Goal: Transaction & Acquisition: Download file/media

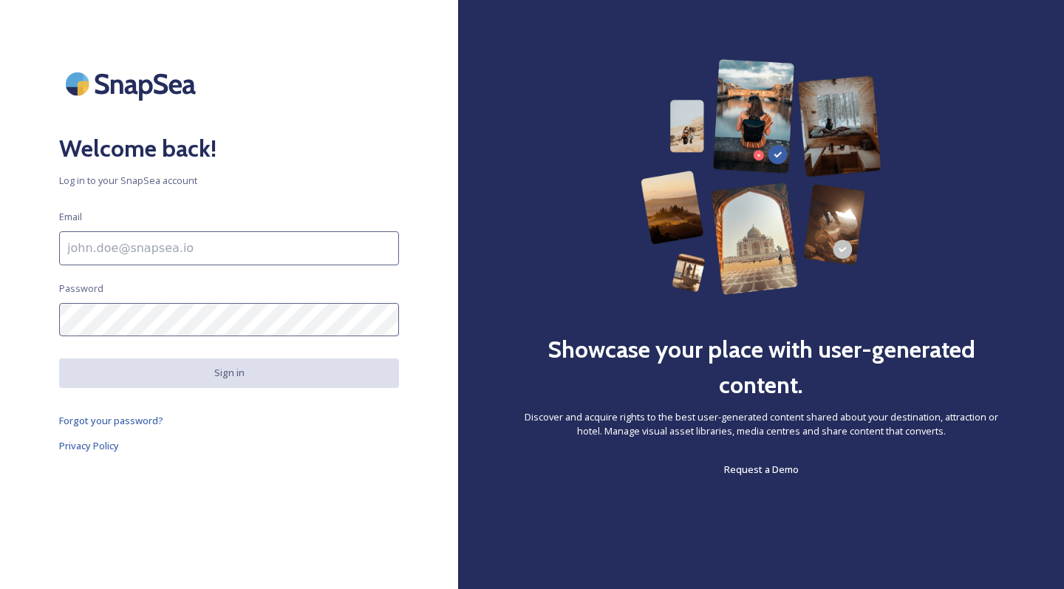
click at [213, 248] on input at bounding box center [229, 248] width 340 height 34
click at [115, 243] on input at bounding box center [229, 248] width 340 height 34
type input "[EMAIL_ADDRESS][DOMAIN_NAME]"
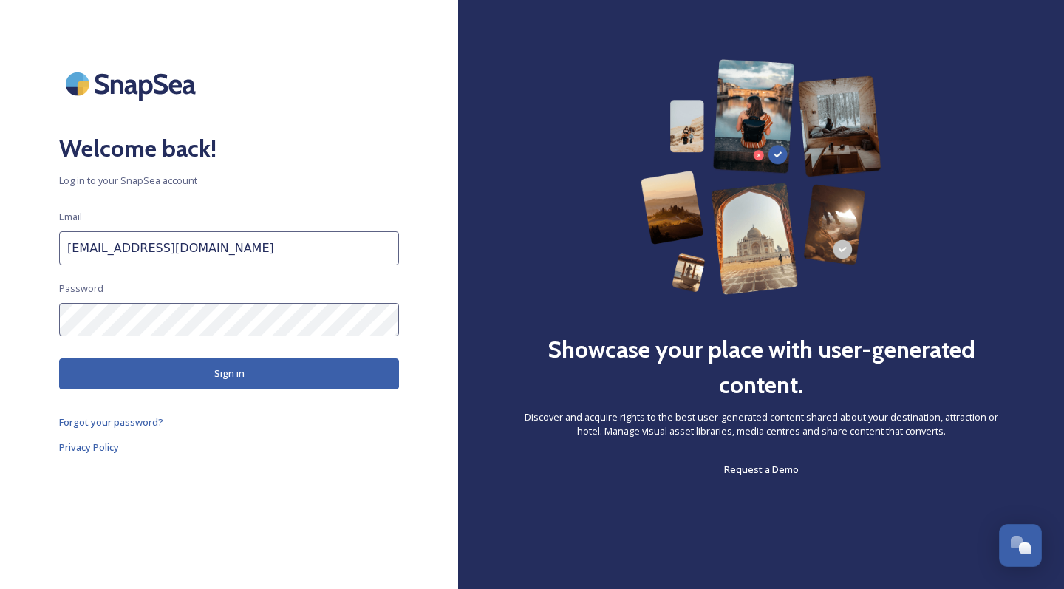
click at [225, 385] on button "Sign in" at bounding box center [229, 373] width 340 height 30
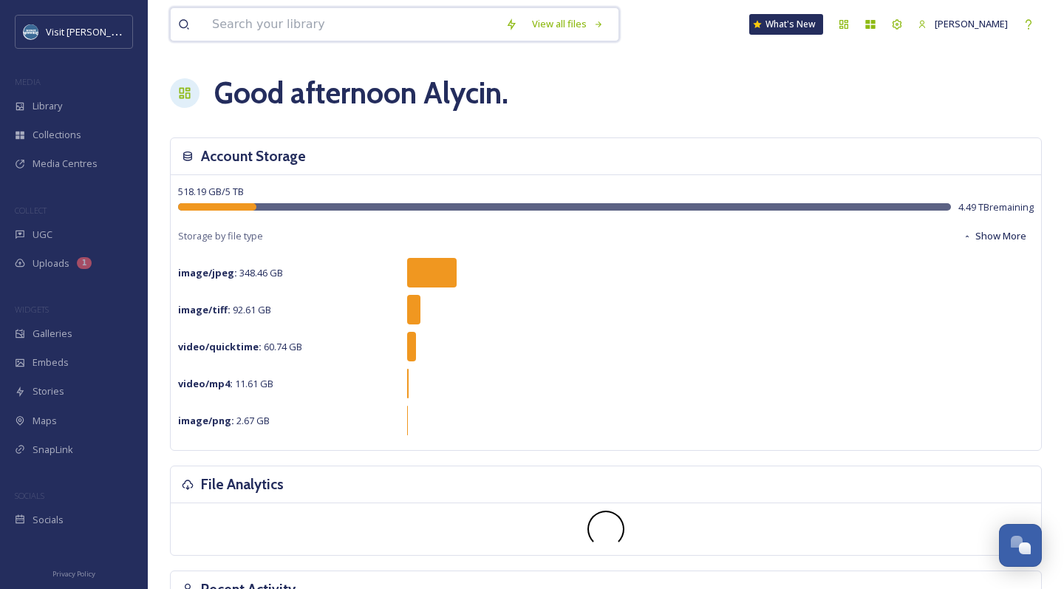
click at [232, 30] on input at bounding box center [351, 24] width 293 height 33
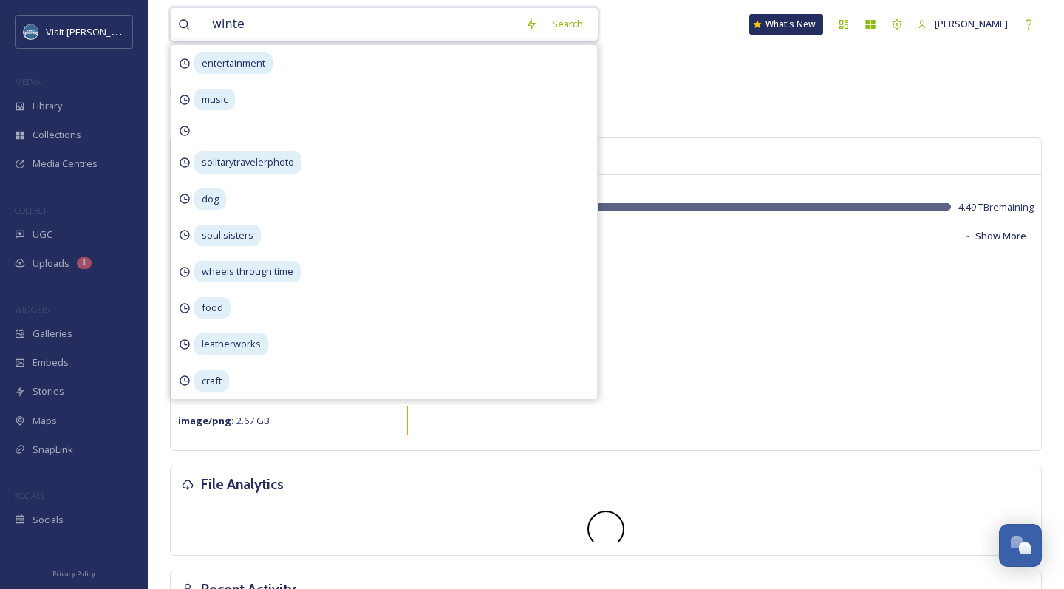
type input "winter"
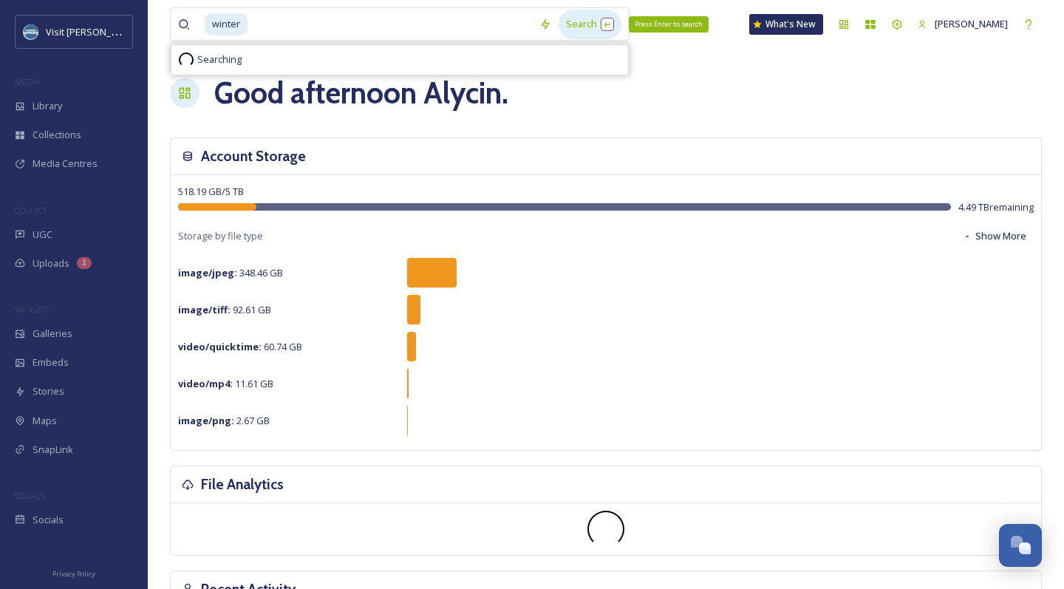
click at [593, 25] on div "Search Press Enter to search" at bounding box center [590, 24] width 63 height 29
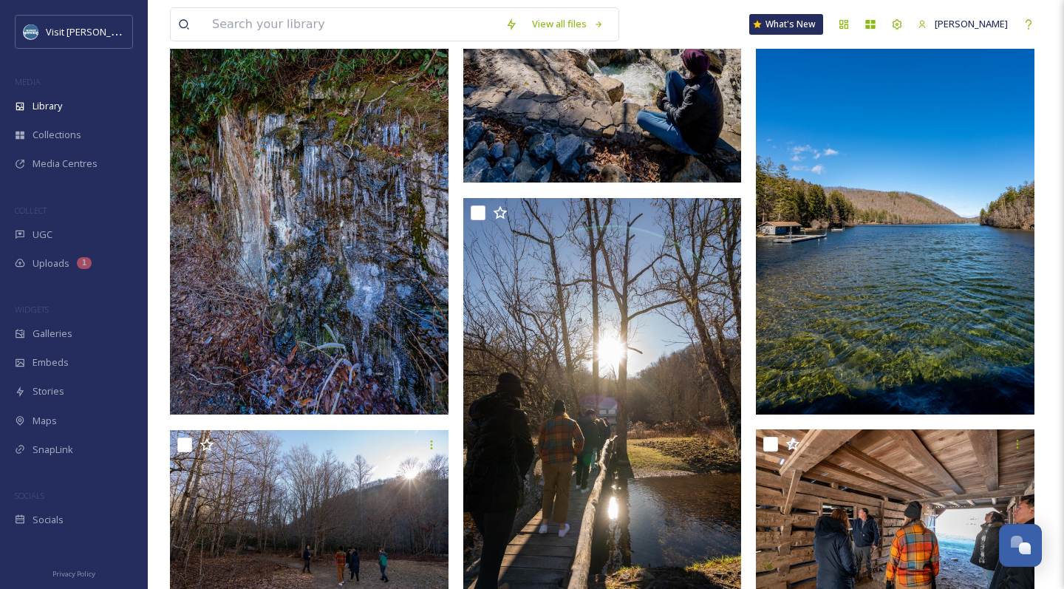
scroll to position [2703, 0]
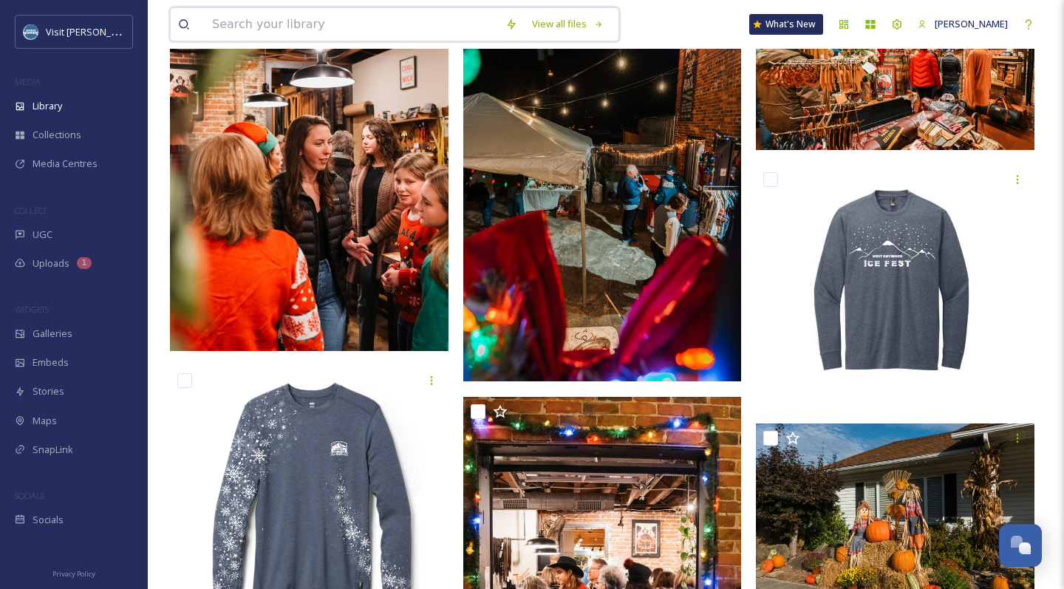
click at [392, 27] on input at bounding box center [351, 24] width 293 height 33
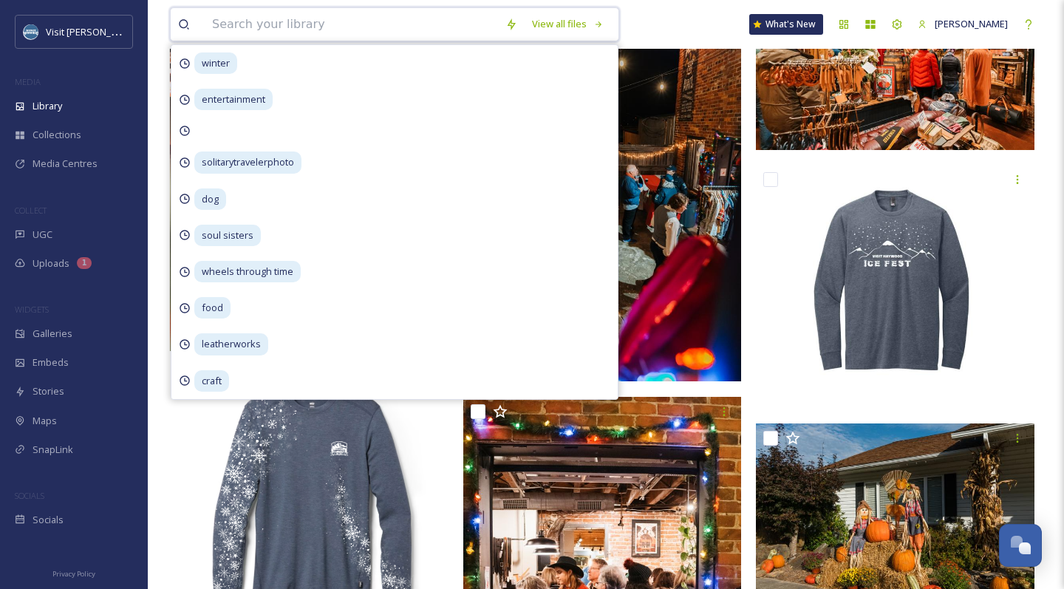
click at [392, 27] on input at bounding box center [351, 24] width 293 height 33
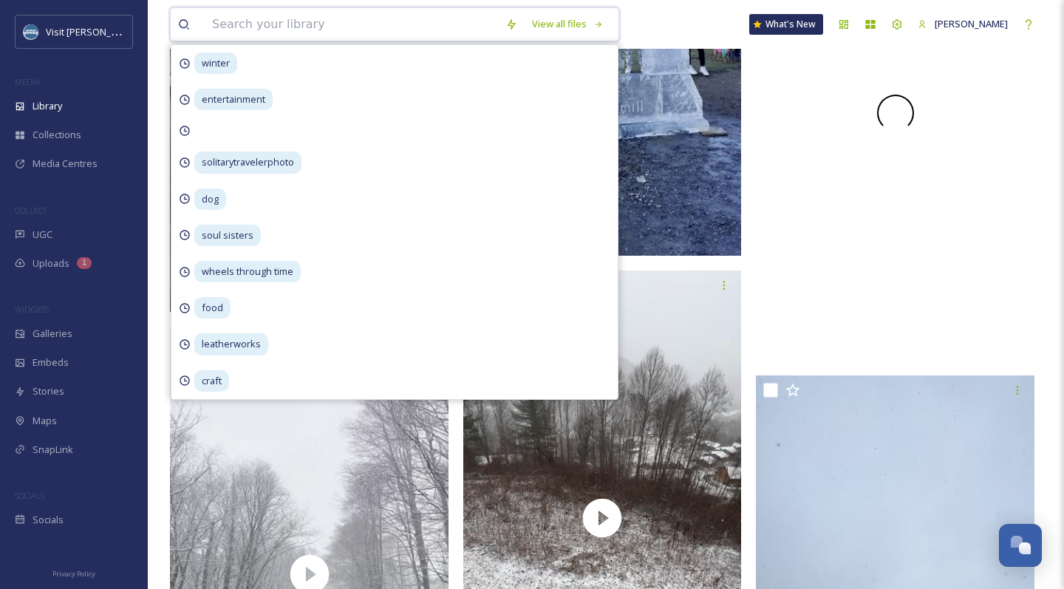
scroll to position [4334, 0]
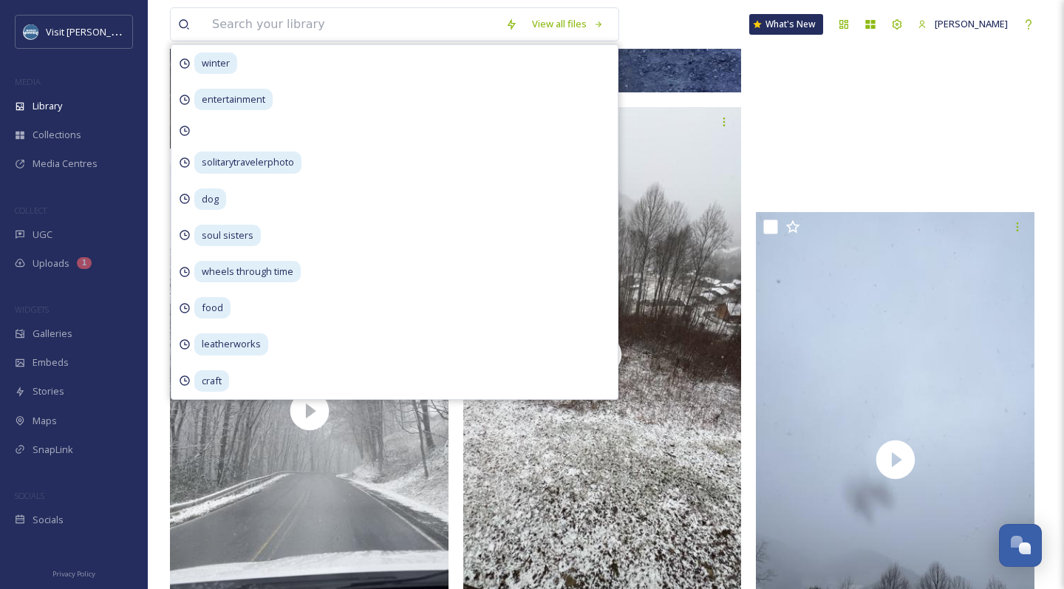
click at [697, 33] on div "View all files winter entertainment solitarytravelerphoto dog soul sisters whee…" at bounding box center [606, 24] width 872 height 49
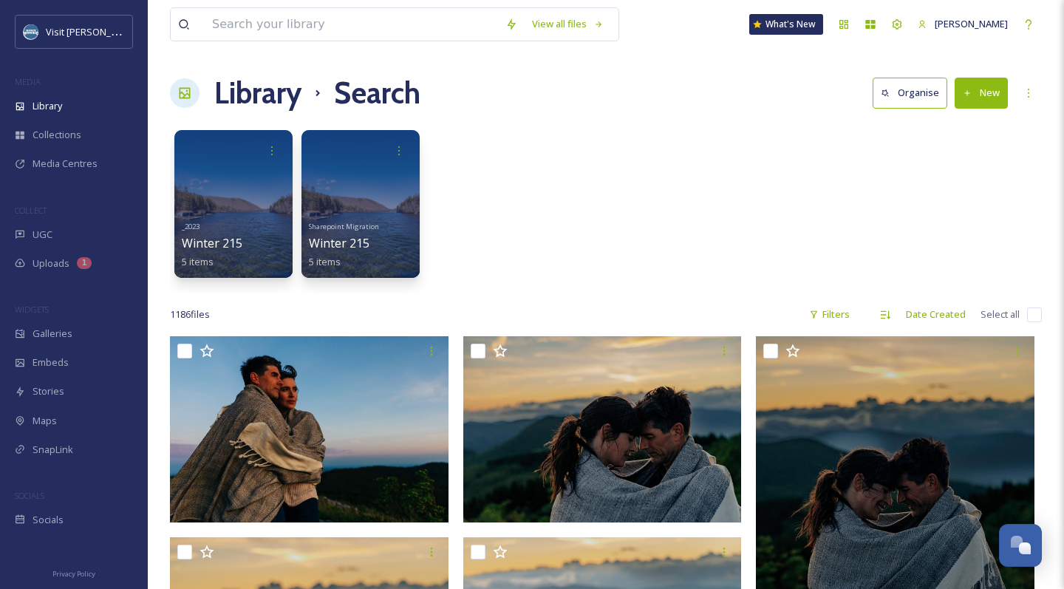
scroll to position [0, 0]
click at [983, 91] on button "New" at bounding box center [981, 93] width 53 height 30
click at [1025, 88] on icon at bounding box center [1029, 93] width 12 height 12
drag, startPoint x: 808, startPoint y: 335, endPoint x: 817, endPoint y: 313, distance: 24.2
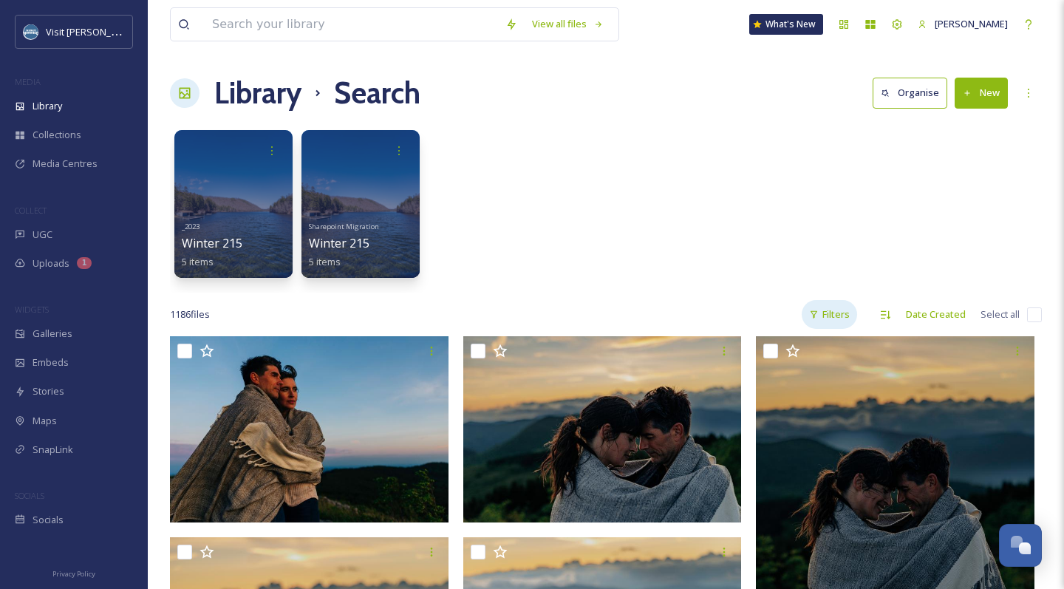
click at [818, 310] on icon at bounding box center [814, 315] width 10 height 10
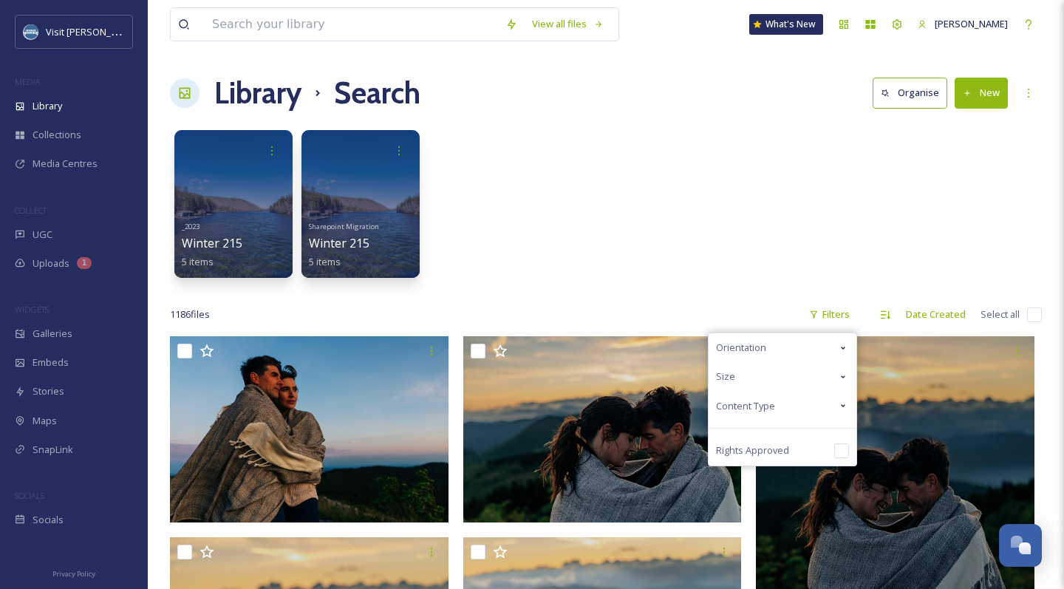
click at [779, 392] on div "Content Type" at bounding box center [783, 406] width 148 height 29
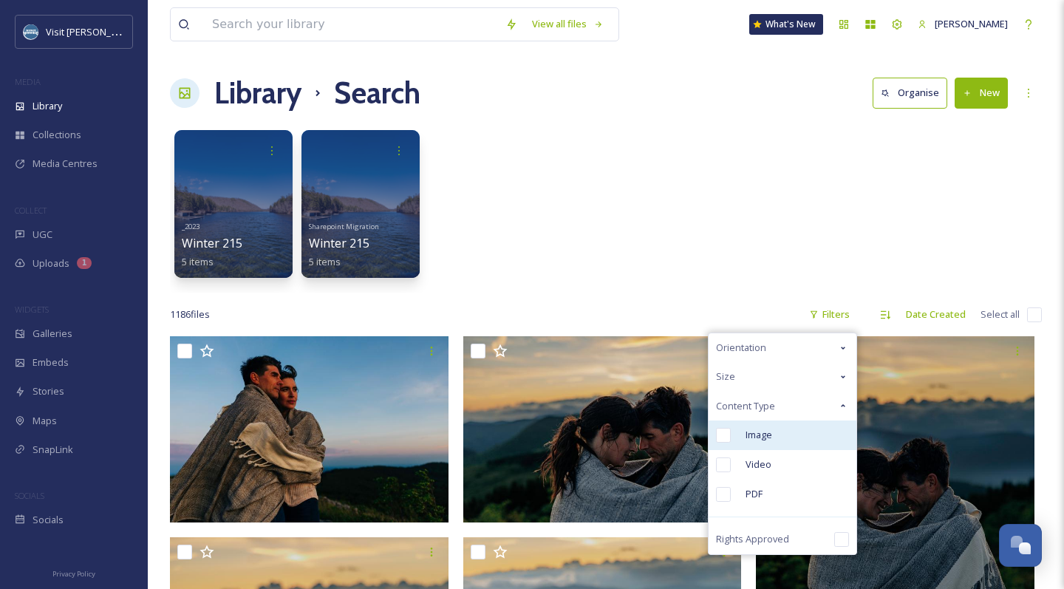
click at [762, 443] on div "Image" at bounding box center [783, 435] width 148 height 30
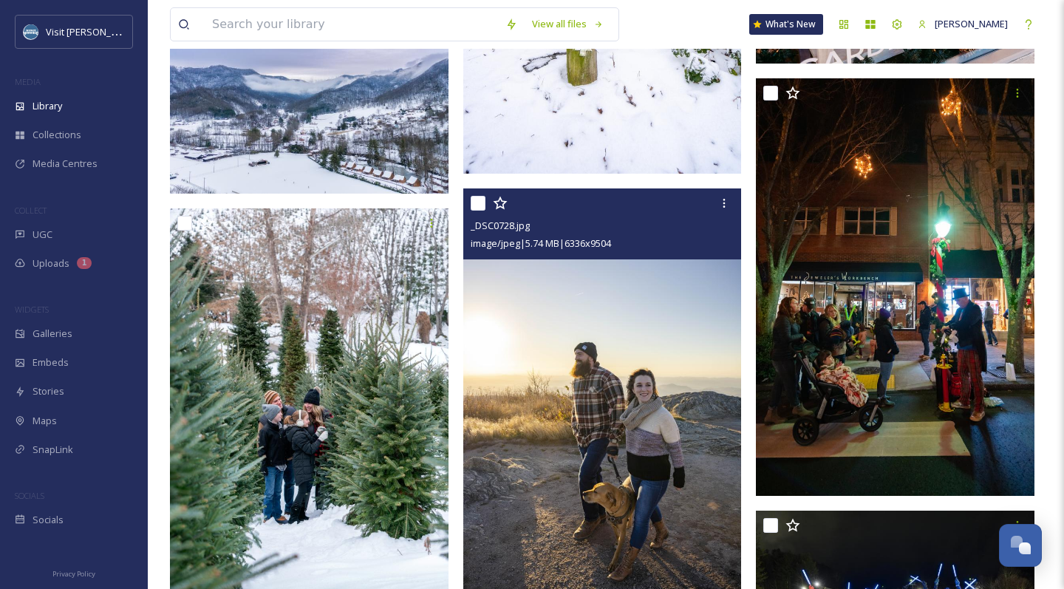
scroll to position [38901, 0]
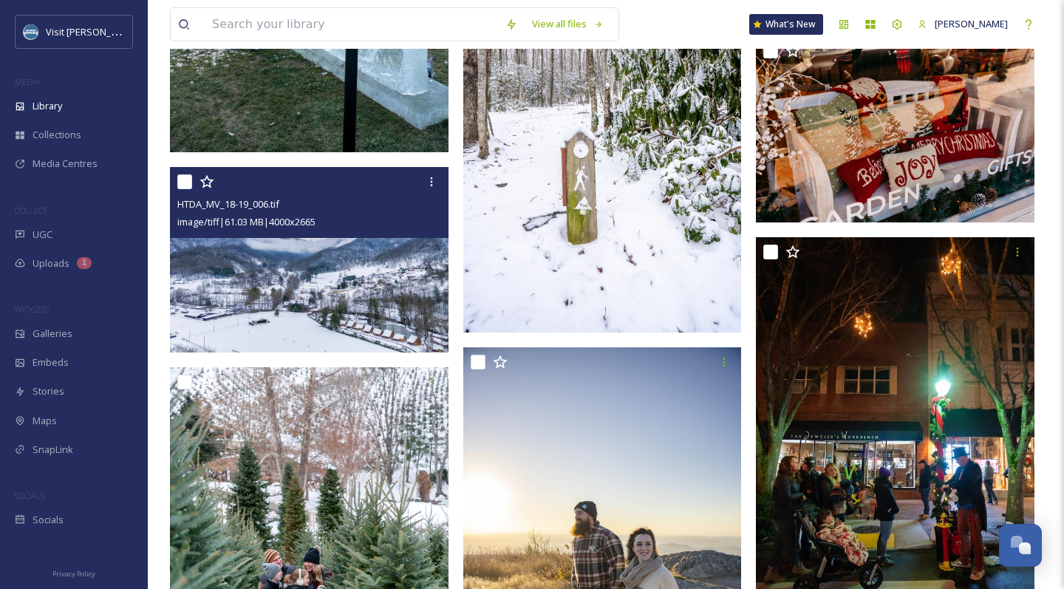
click at [350, 279] on img at bounding box center [309, 259] width 279 height 185
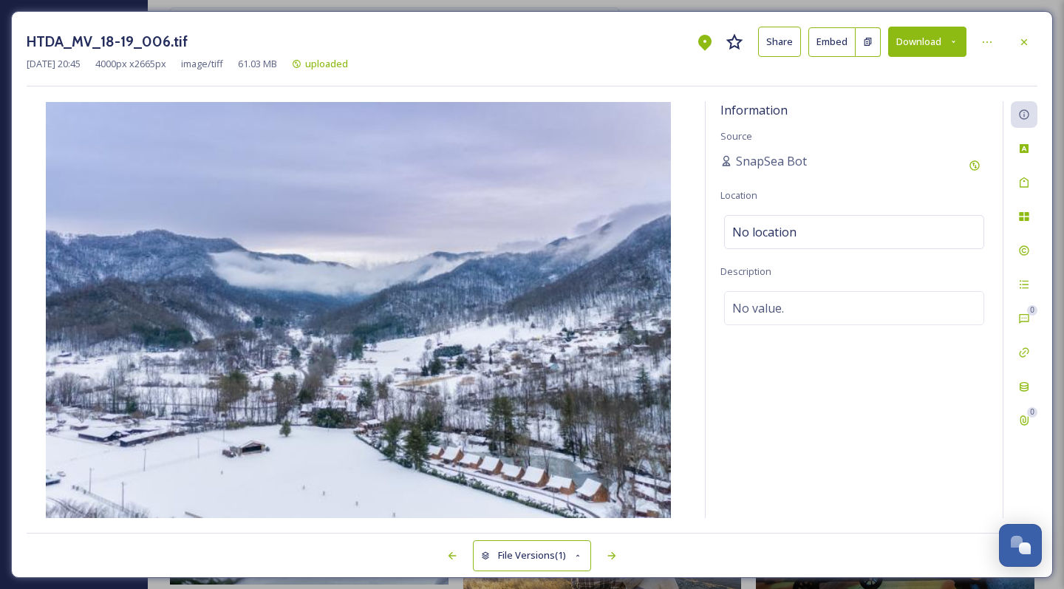
click at [928, 44] on button "Download" at bounding box center [927, 42] width 78 height 30
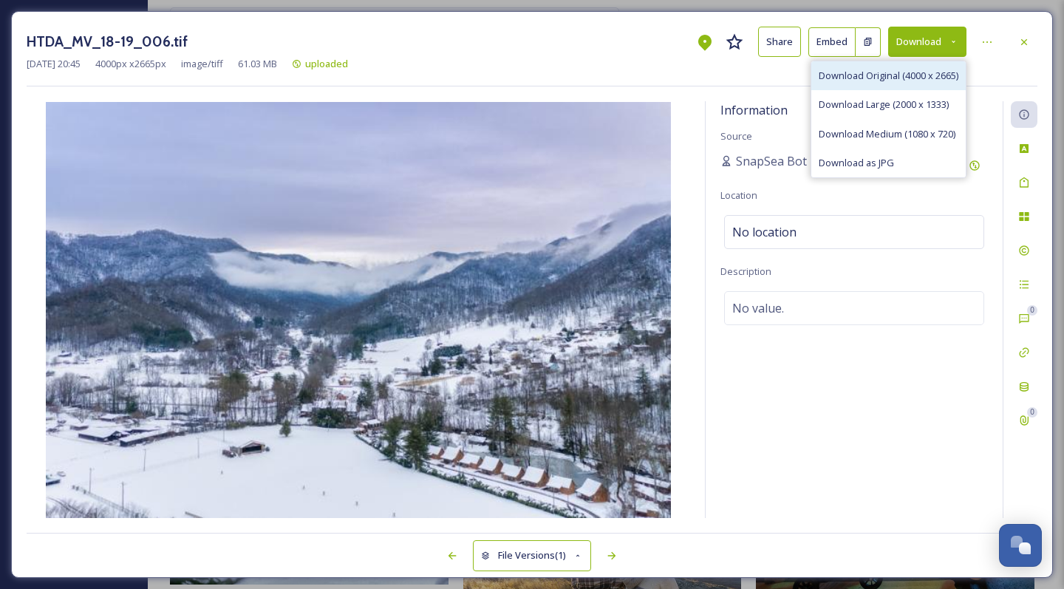
click at [861, 77] on span "Download Original (4000 x 2665)" at bounding box center [889, 76] width 140 height 14
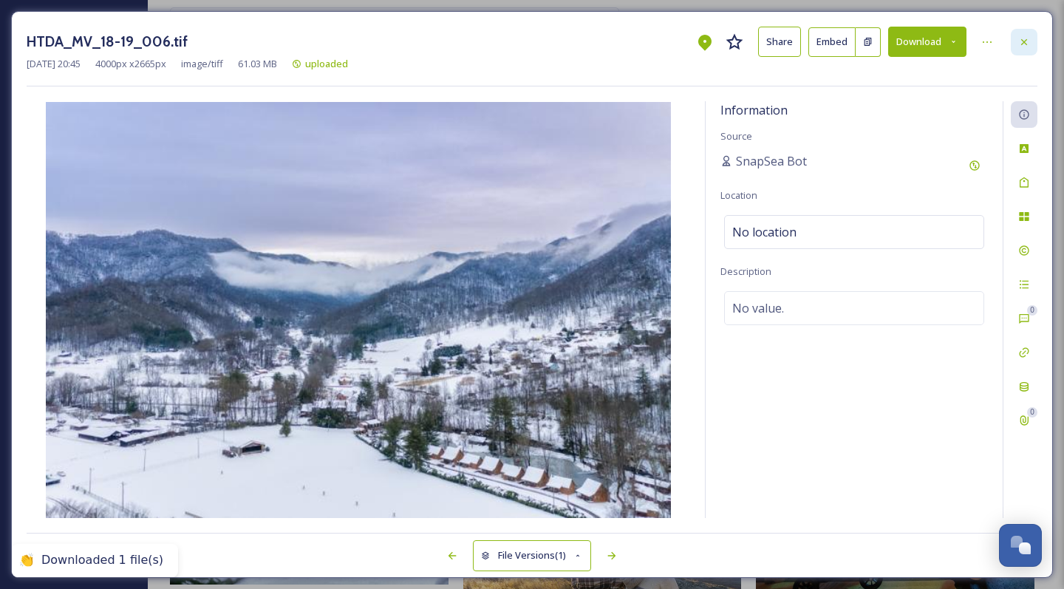
click at [1027, 41] on icon at bounding box center [1024, 42] width 12 height 12
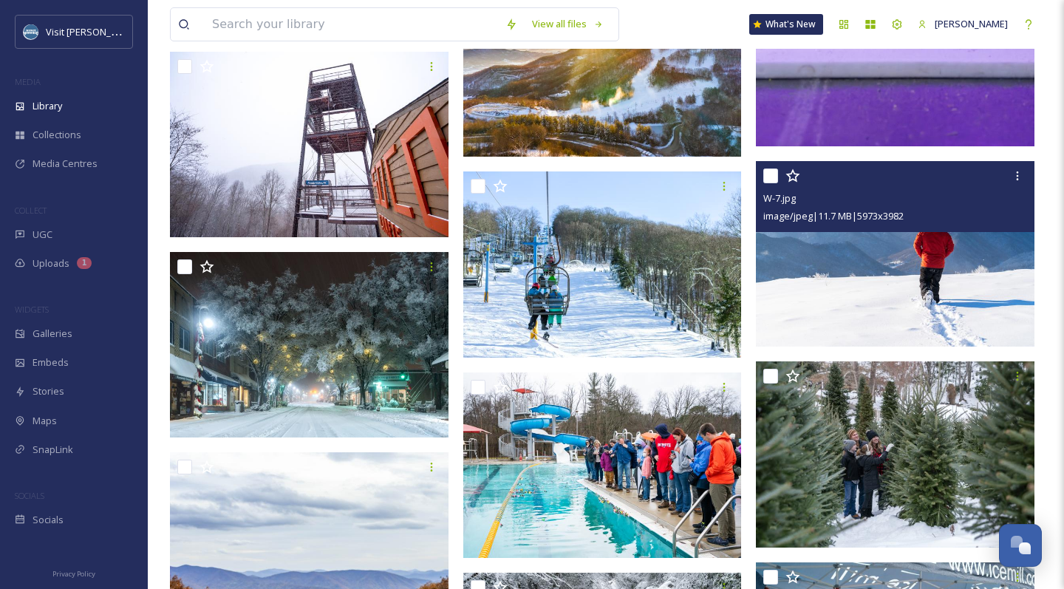
scroll to position [46377, 0]
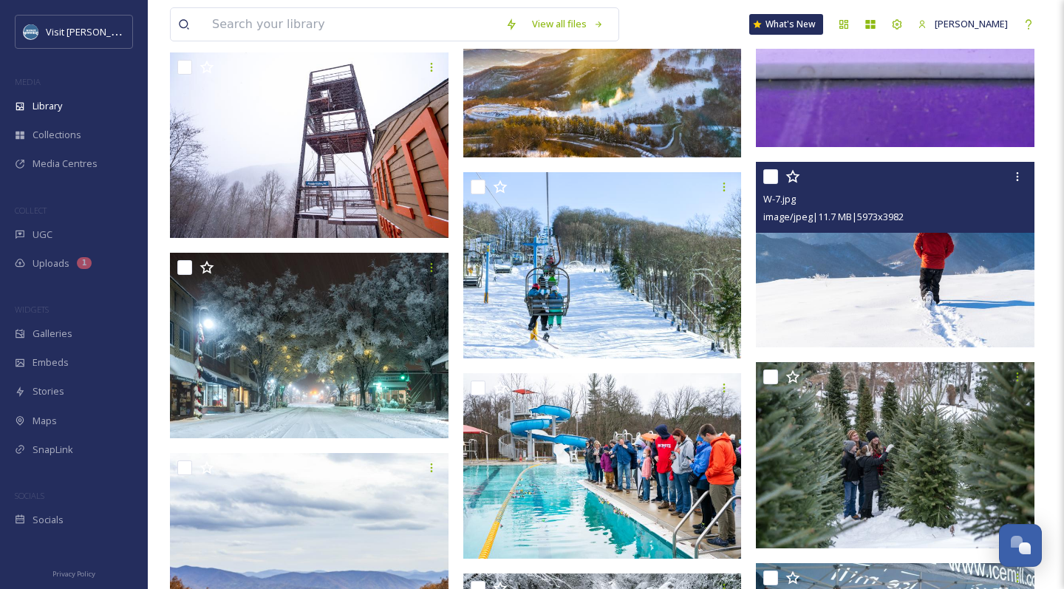
click at [1025, 273] on img at bounding box center [895, 255] width 279 height 186
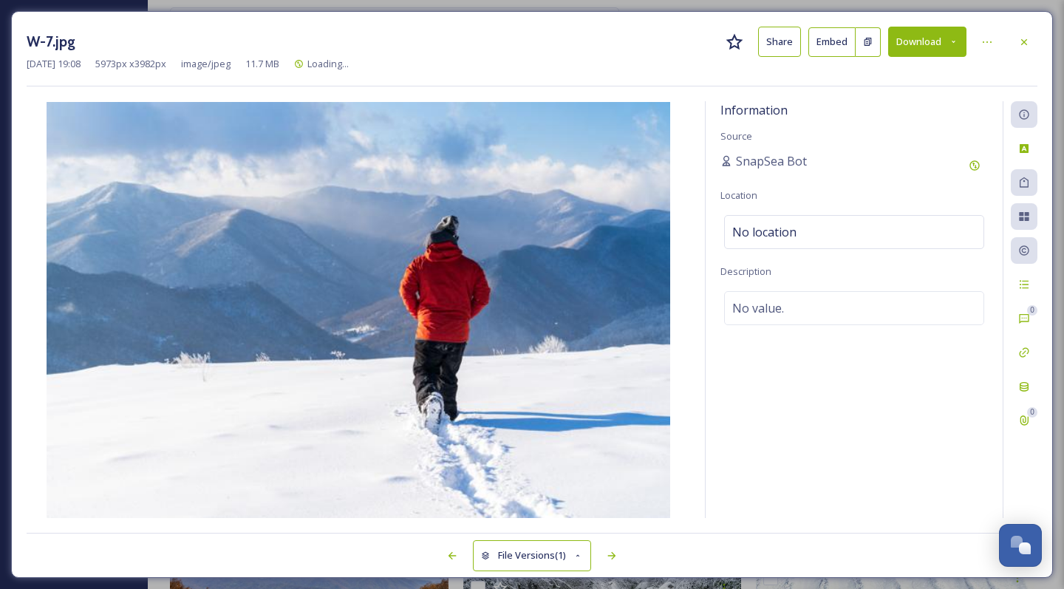
click at [935, 34] on button "Download" at bounding box center [927, 42] width 78 height 30
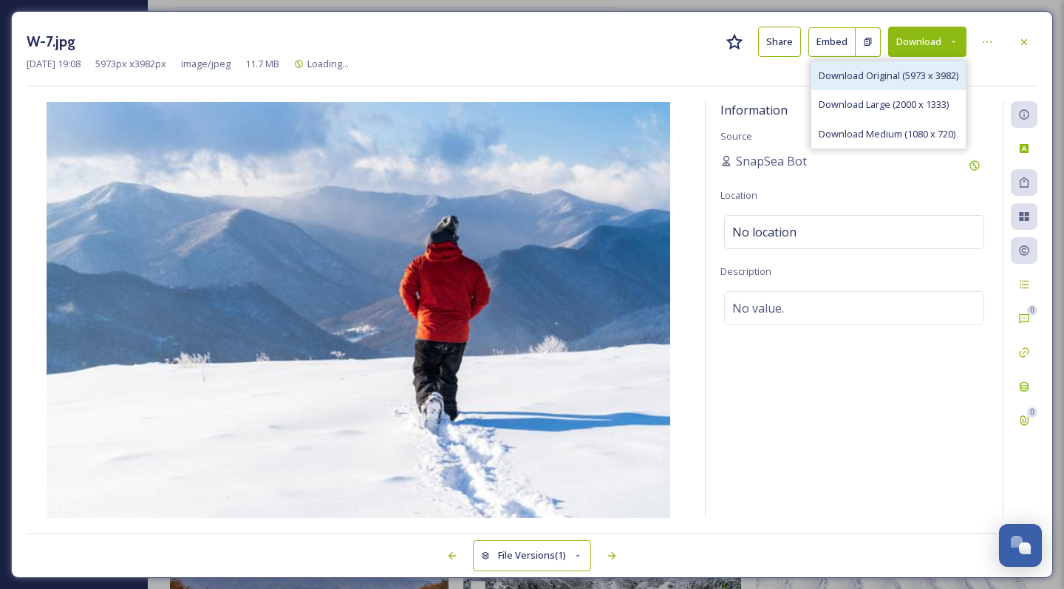
click at [935, 75] on span "Download Original (5973 x 3982)" at bounding box center [889, 76] width 140 height 14
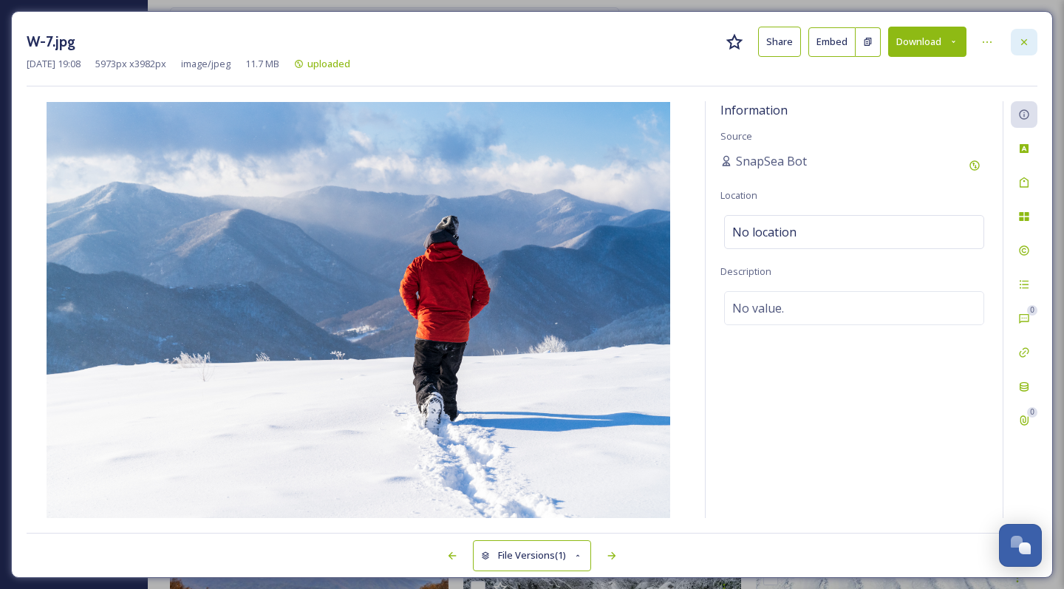
click at [1021, 42] on icon at bounding box center [1024, 42] width 12 height 12
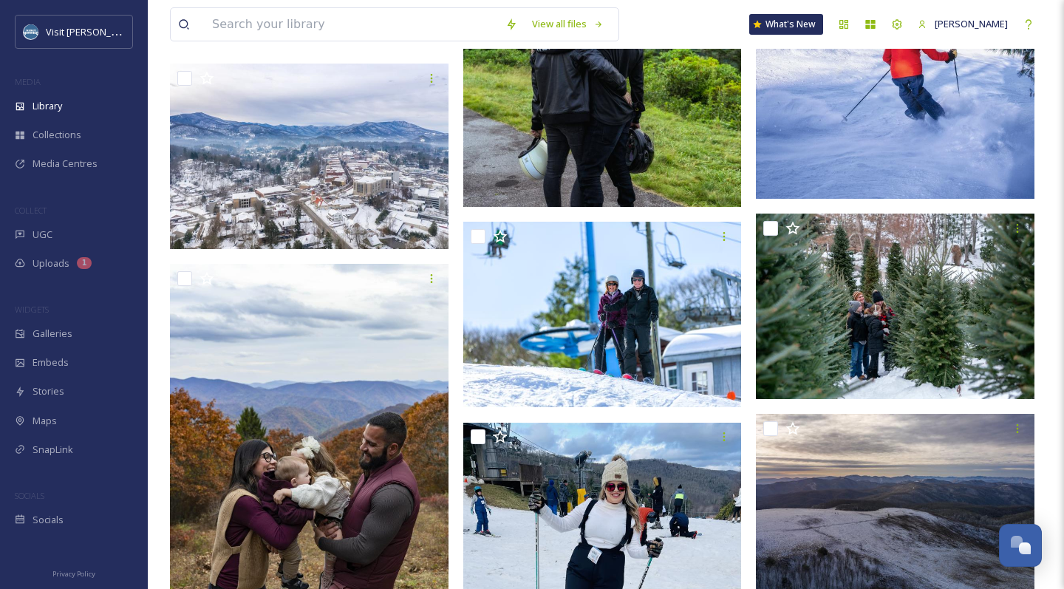
scroll to position [48020, 0]
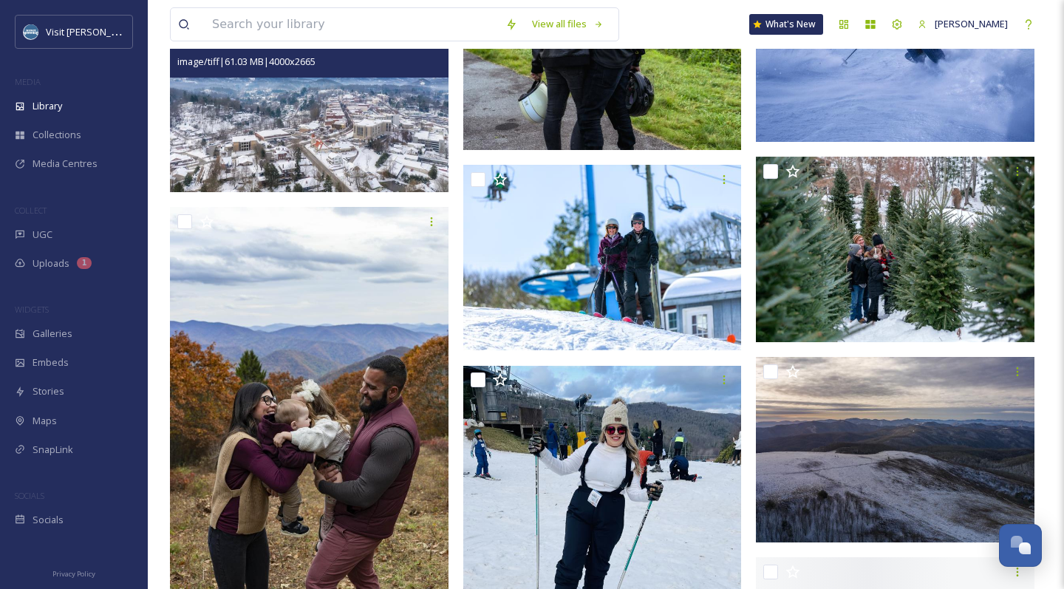
click at [310, 143] on img at bounding box center [309, 99] width 279 height 185
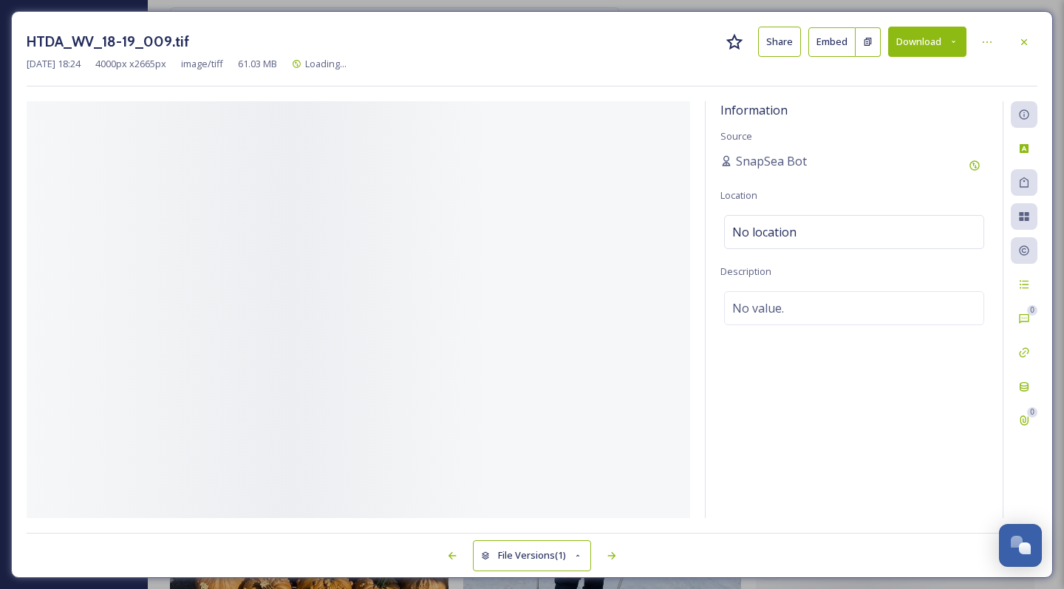
scroll to position [48023, 0]
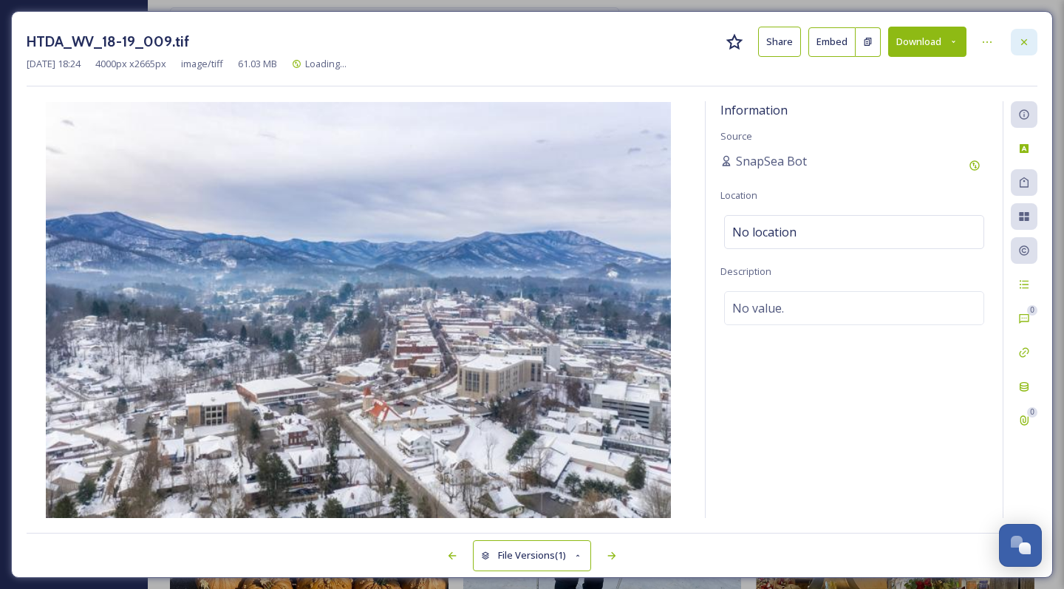
click at [1027, 42] on icon at bounding box center [1024, 42] width 12 height 12
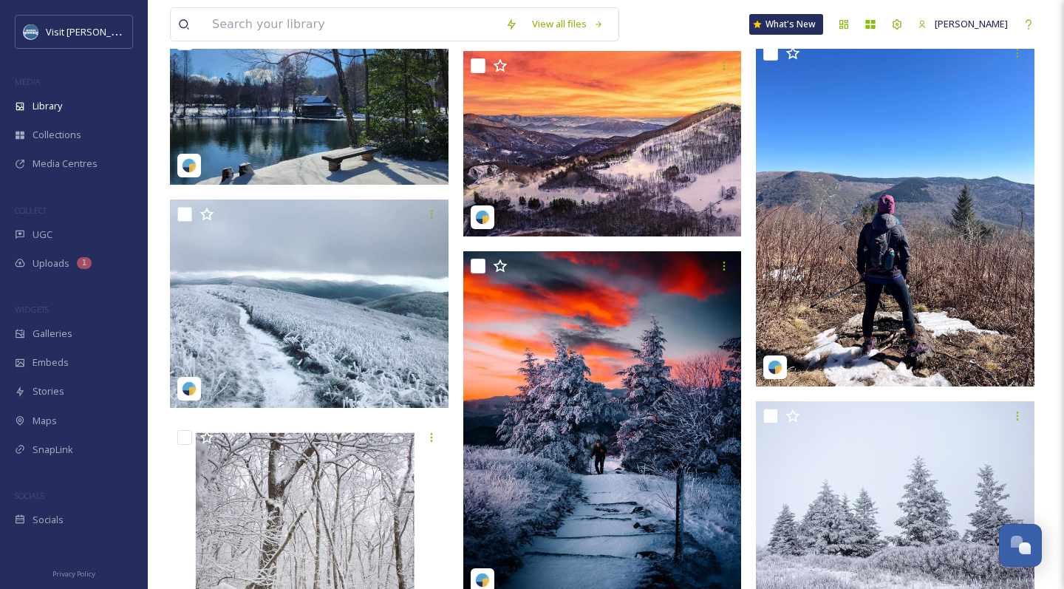
scroll to position [52132, 0]
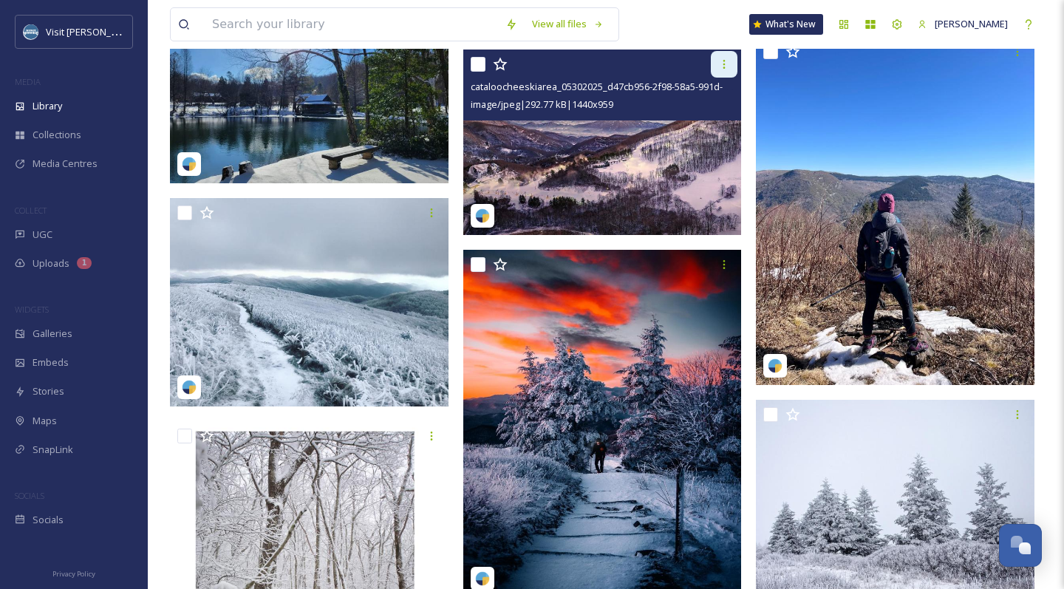
click at [723, 68] on icon at bounding box center [724, 64] width 12 height 12
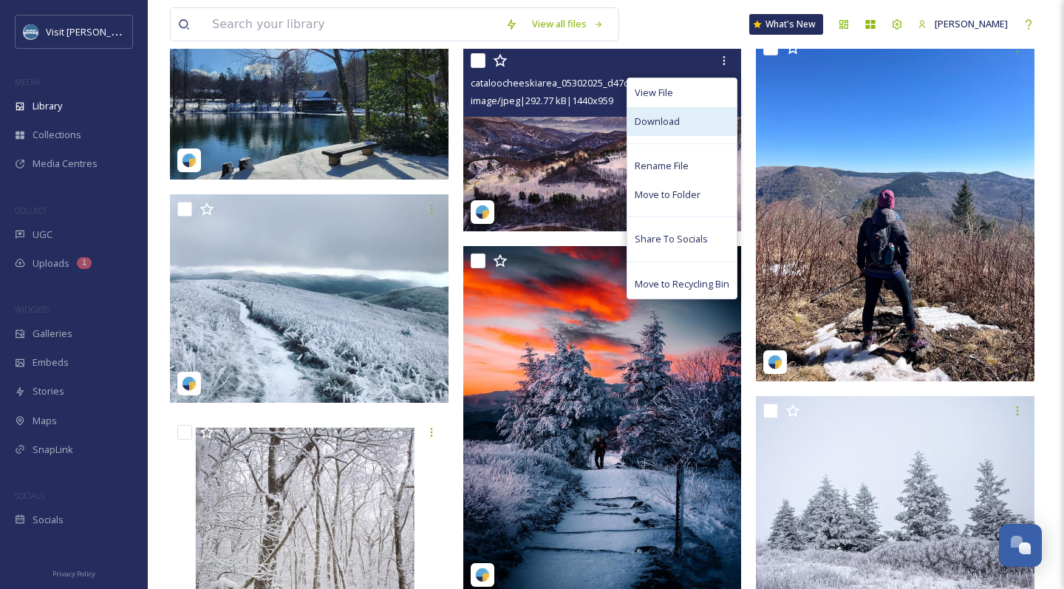
scroll to position [52138, 1]
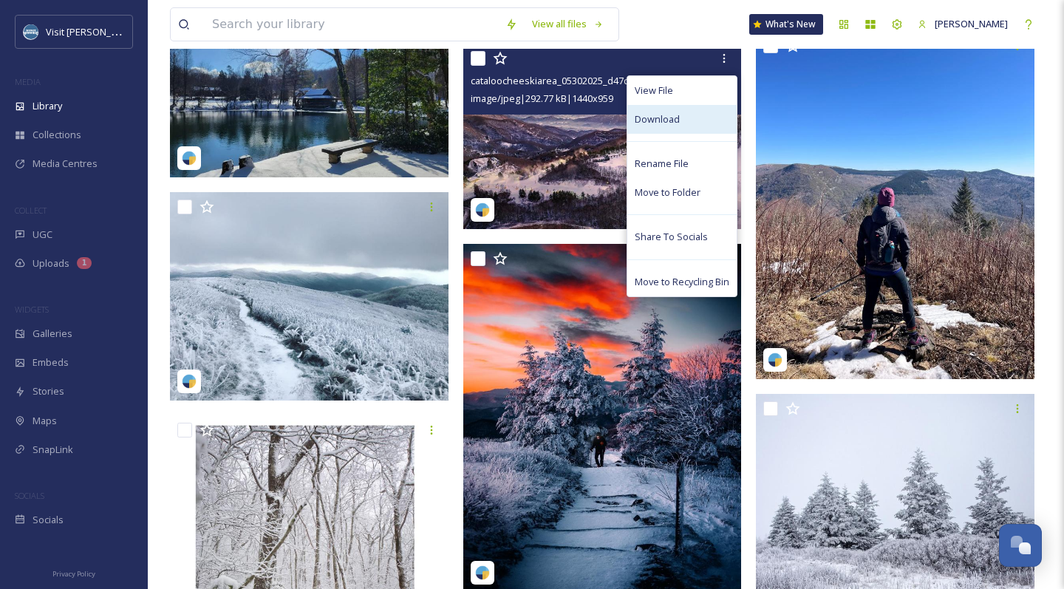
click at [708, 125] on div "Download" at bounding box center [681, 119] width 109 height 29
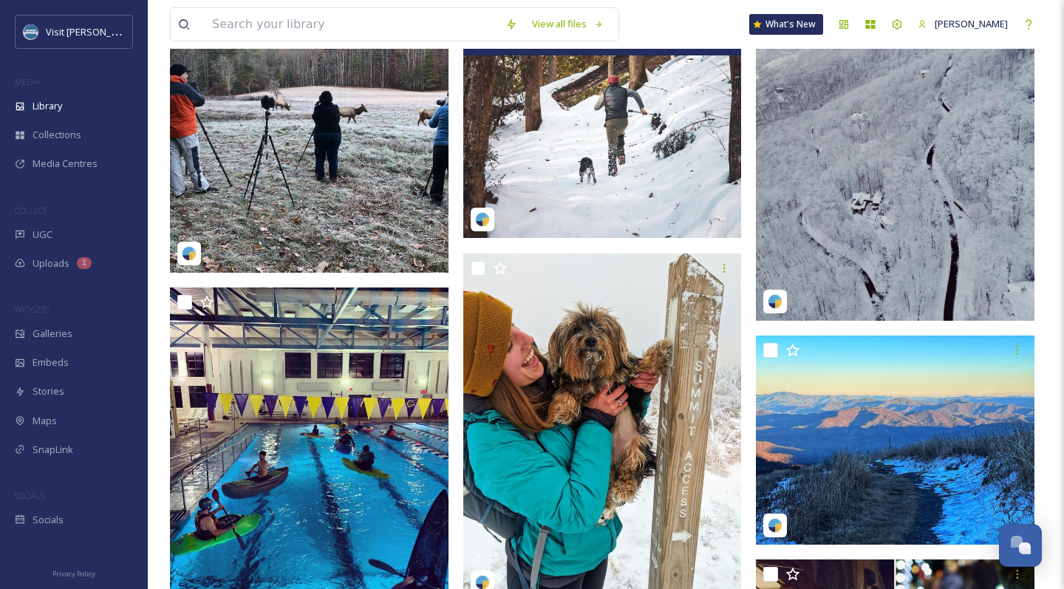
scroll to position [53270, 0]
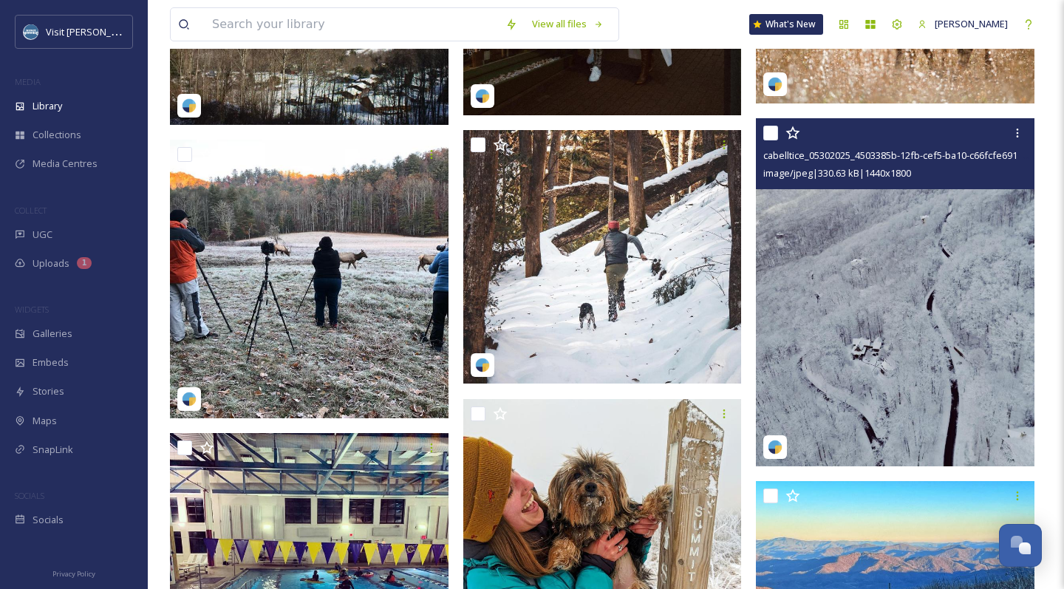
click at [932, 237] on img at bounding box center [895, 292] width 279 height 348
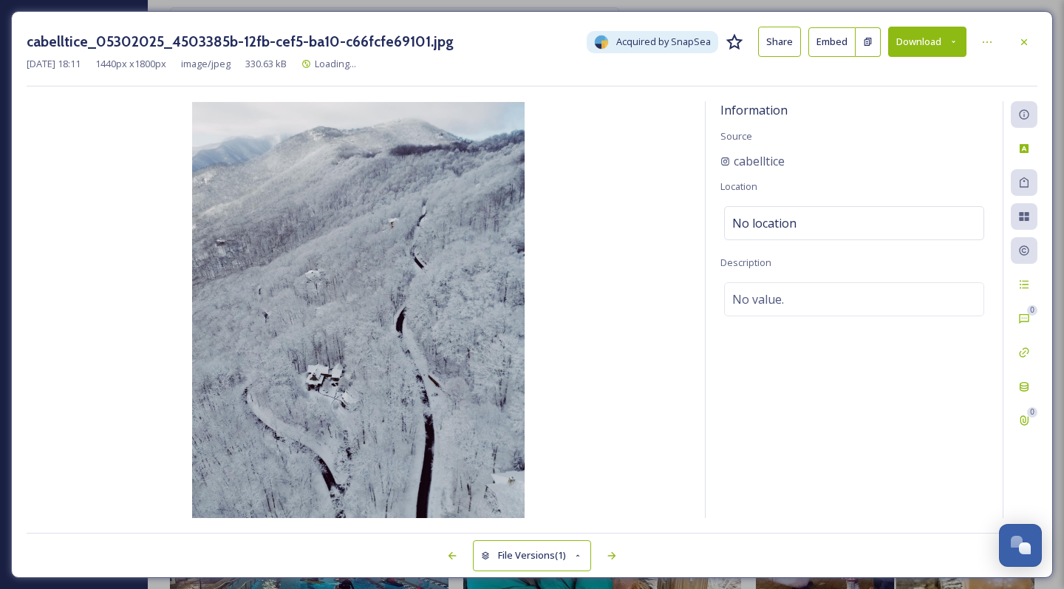
drag, startPoint x: 1016, startPoint y: 41, endPoint x: 937, endPoint y: 108, distance: 103.8
click at [1016, 41] on div at bounding box center [1024, 42] width 27 height 27
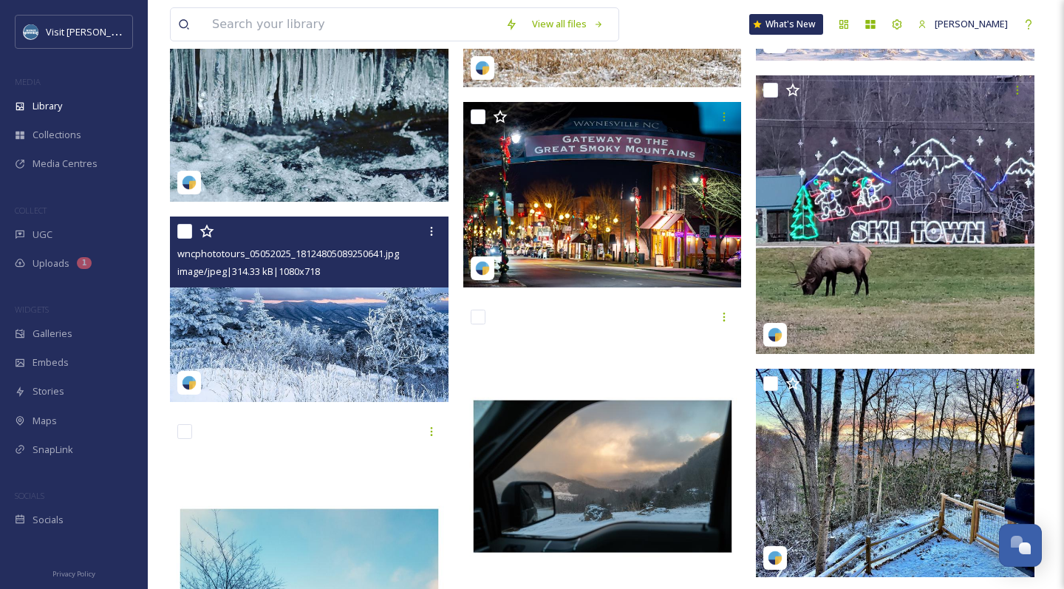
scroll to position [62115, 0]
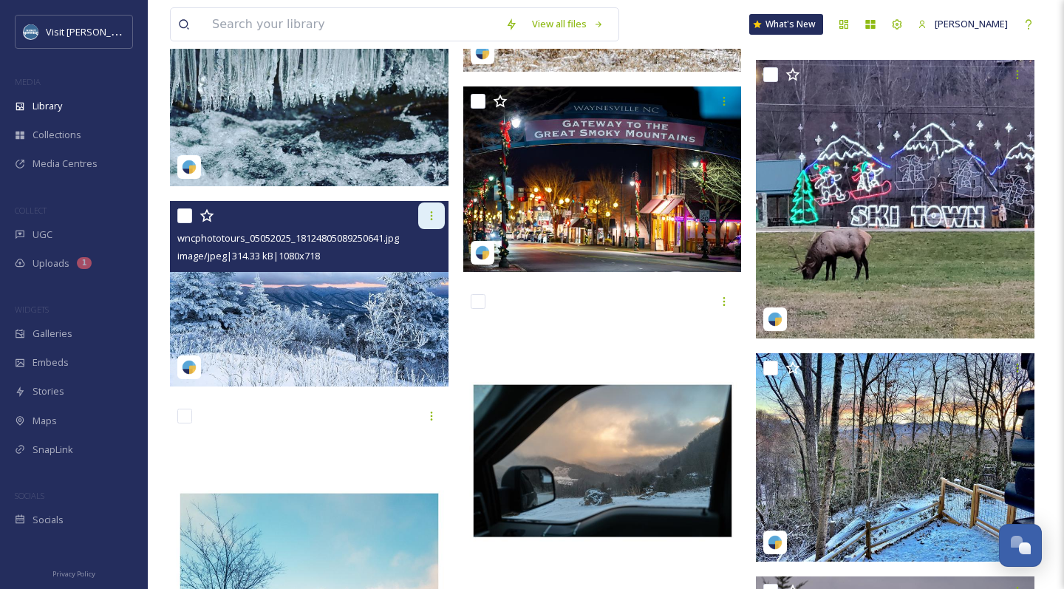
click at [440, 214] on div at bounding box center [431, 215] width 27 height 27
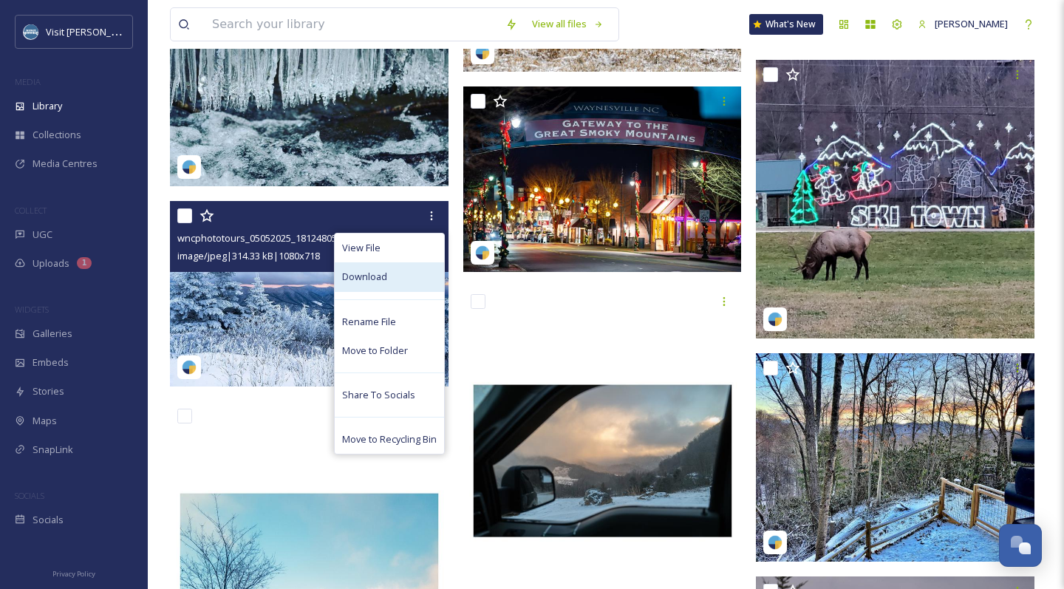
click at [393, 273] on div "Download" at bounding box center [389, 276] width 109 height 29
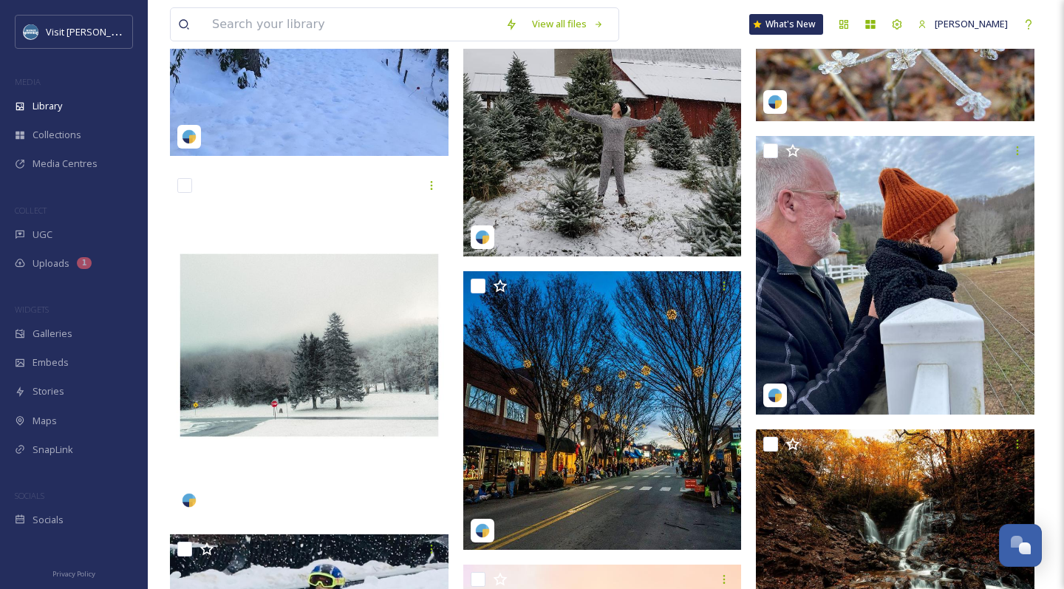
scroll to position [66506, 0]
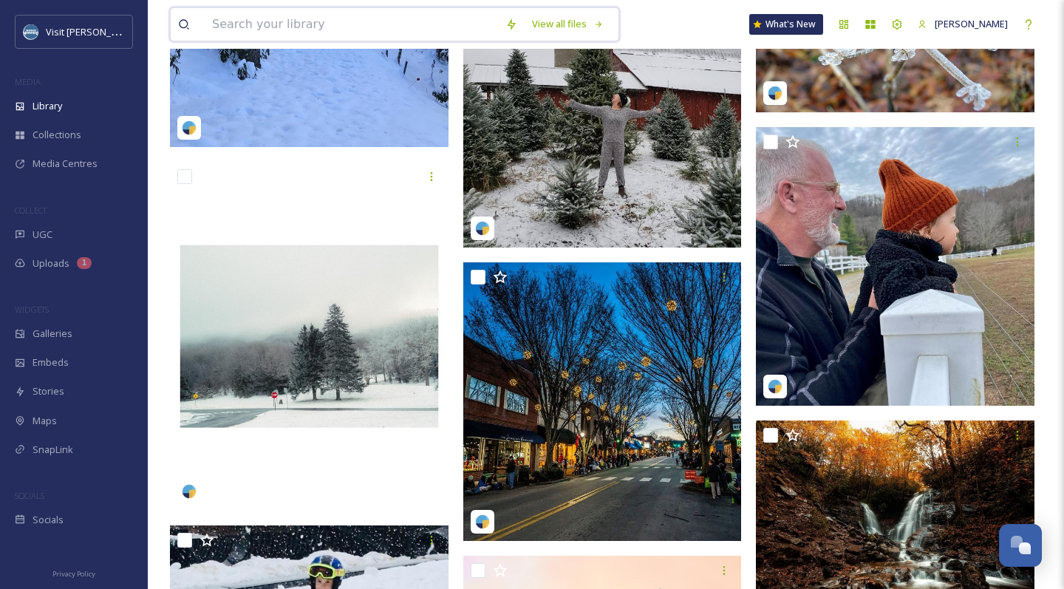
click at [443, 25] on input at bounding box center [351, 24] width 293 height 33
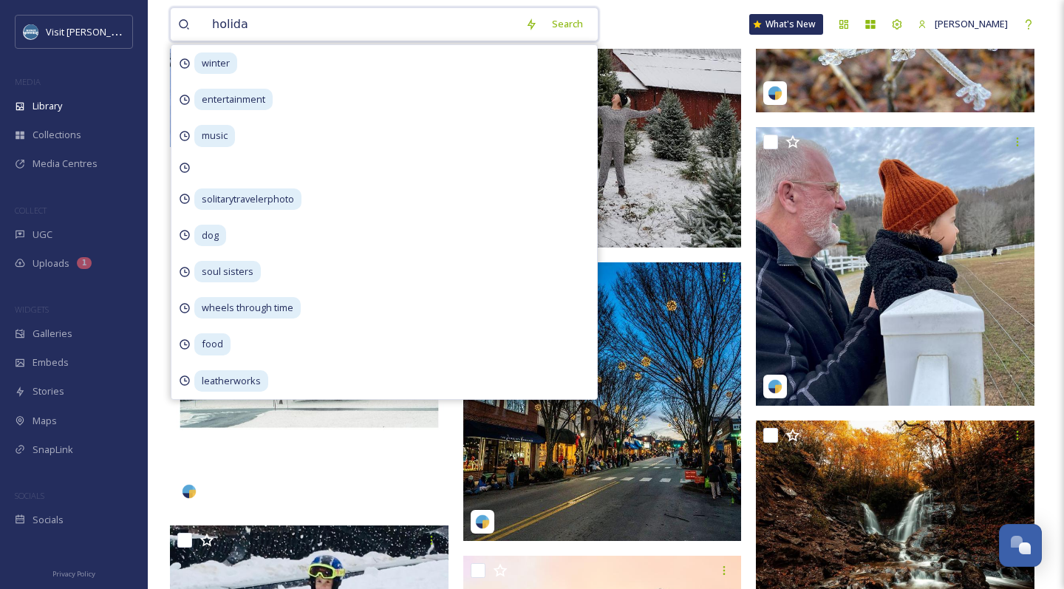
type input "holiday"
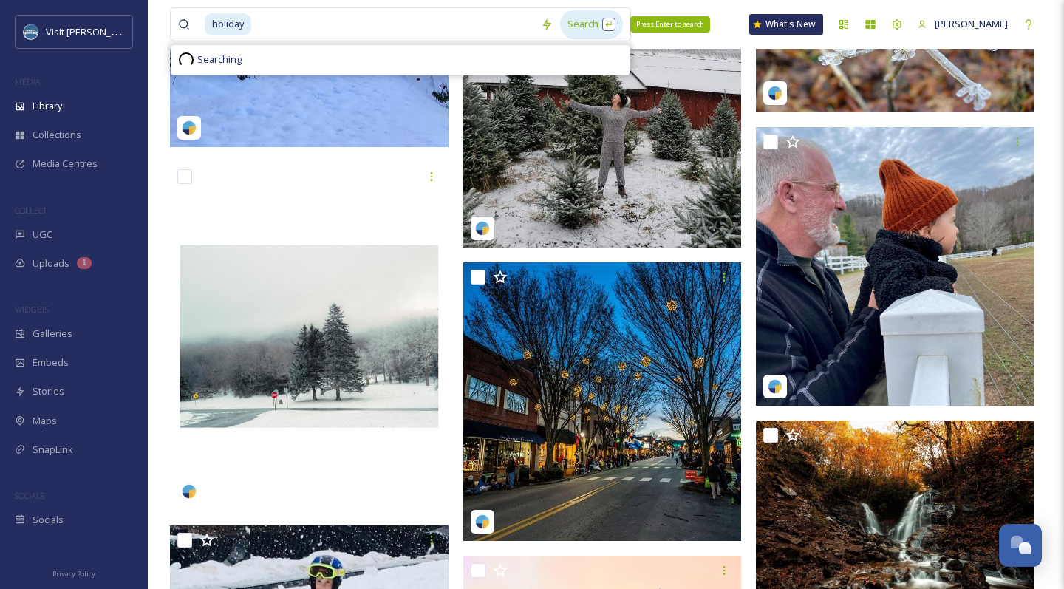
click at [595, 23] on div "Search Press Enter to search" at bounding box center [591, 24] width 63 height 29
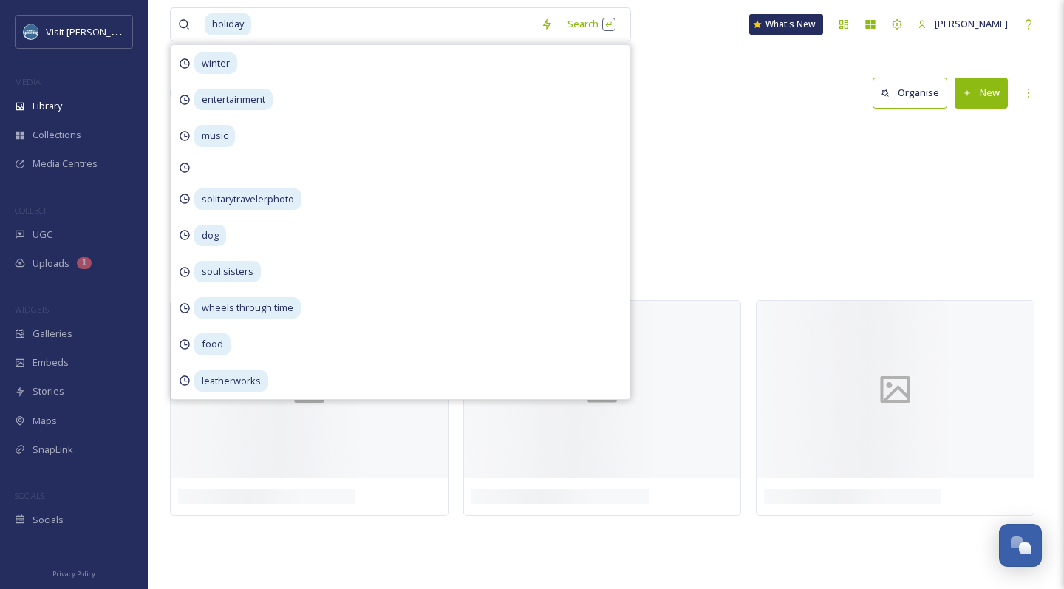
click at [705, 25] on div "holiday Search winter entertainment music solitarytravelerphoto dog soul sister…" at bounding box center [606, 24] width 872 height 49
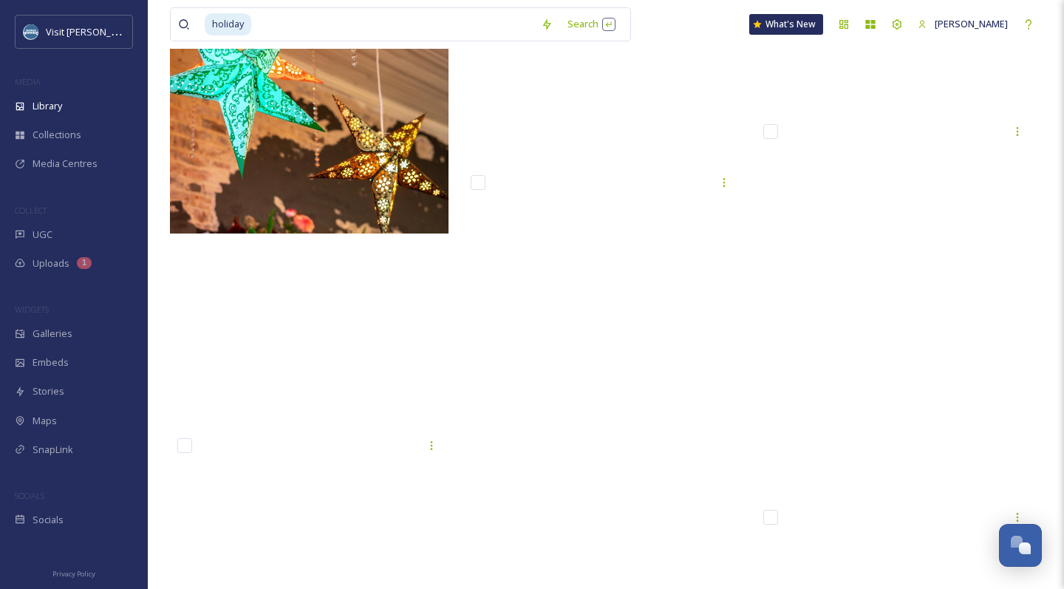
scroll to position [19452, 0]
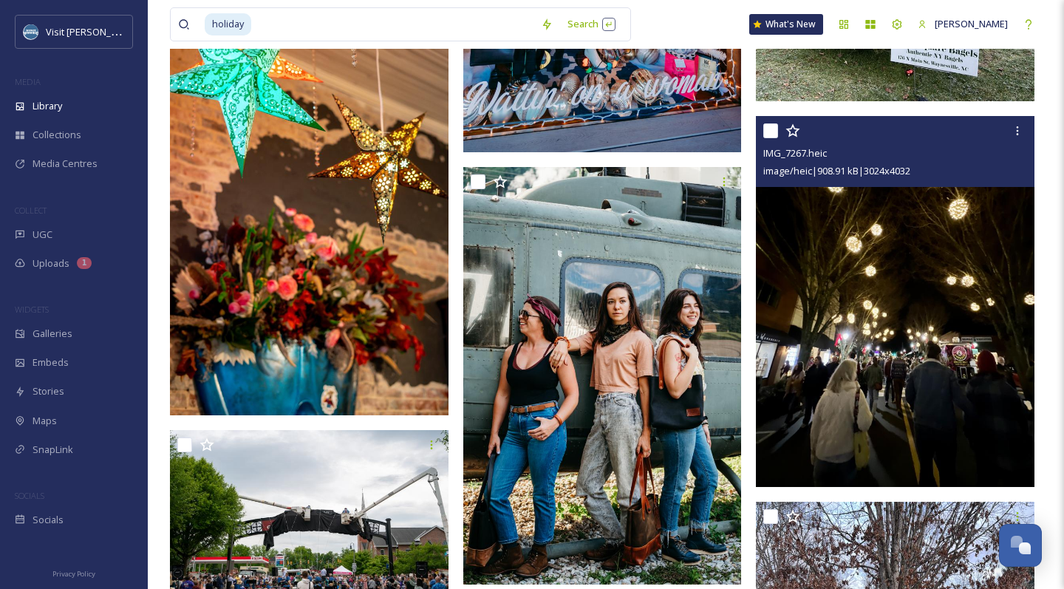
click at [863, 302] on img at bounding box center [895, 301] width 279 height 371
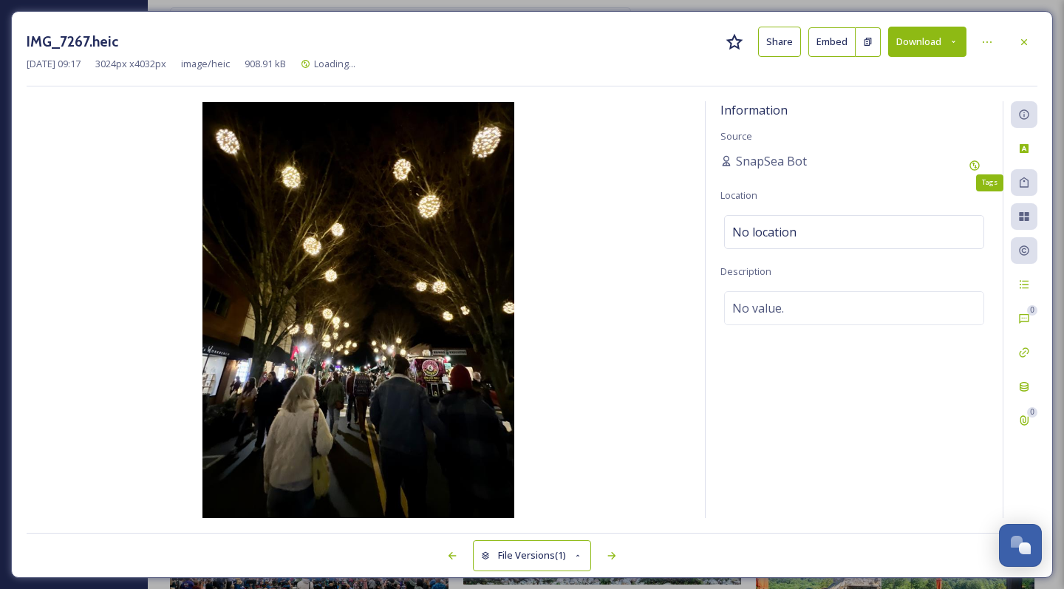
click at [1029, 180] on icon at bounding box center [1024, 183] width 12 height 12
click at [1028, 179] on icon at bounding box center [1024, 182] width 9 height 10
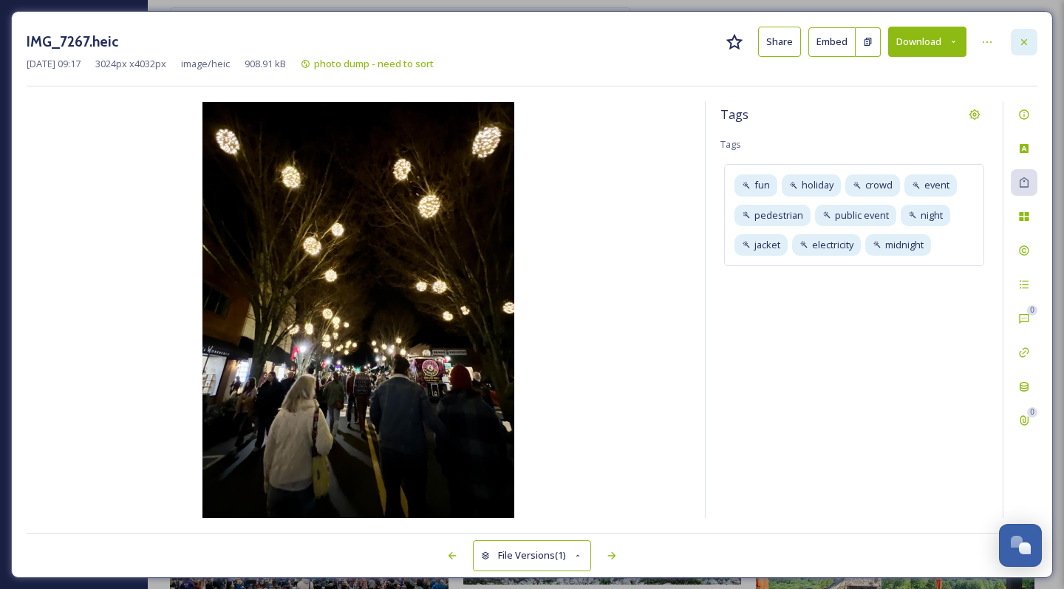
click at [1020, 43] on icon at bounding box center [1024, 42] width 12 height 12
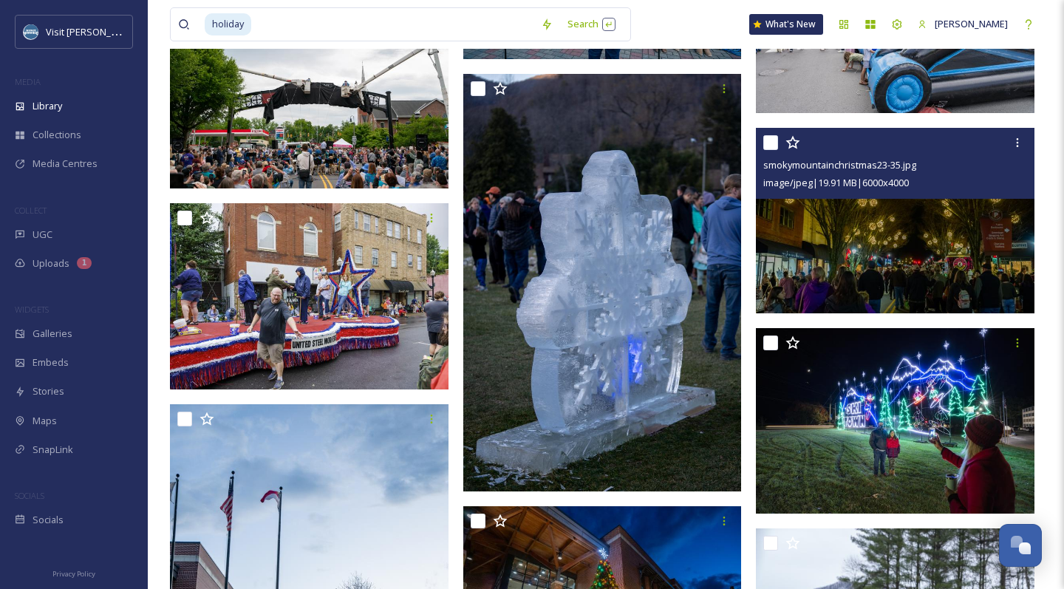
scroll to position [25956, 0]
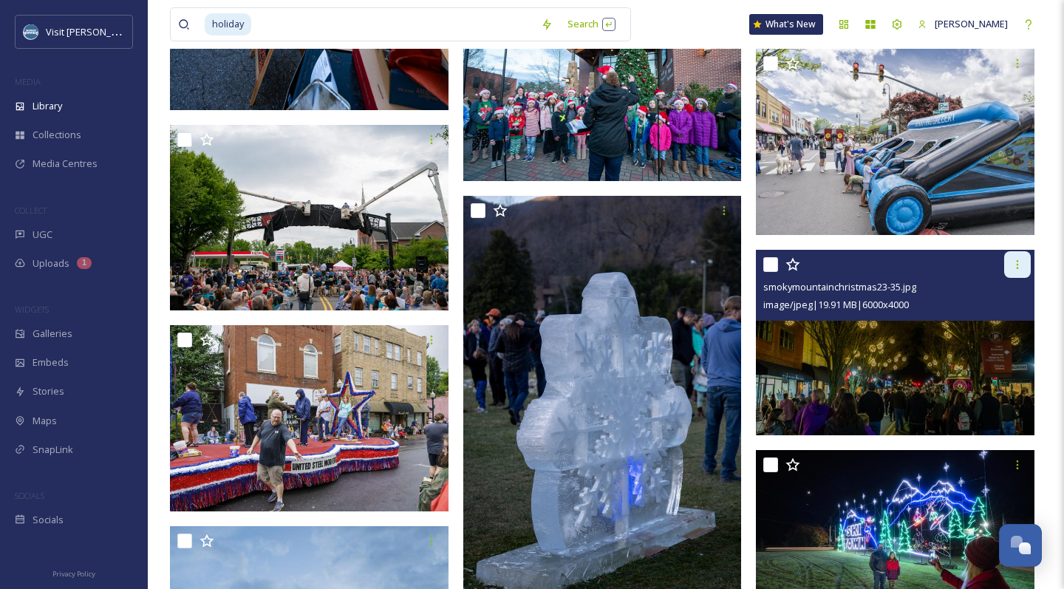
click at [1023, 259] on icon at bounding box center [1017, 265] width 12 height 12
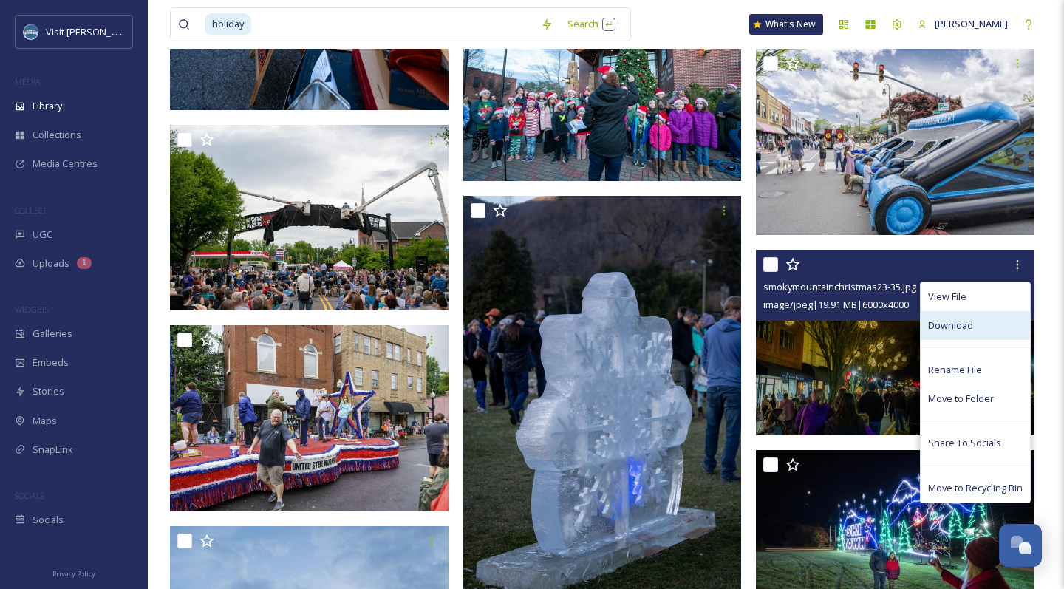
click at [1000, 312] on div "Download" at bounding box center [975, 325] width 109 height 29
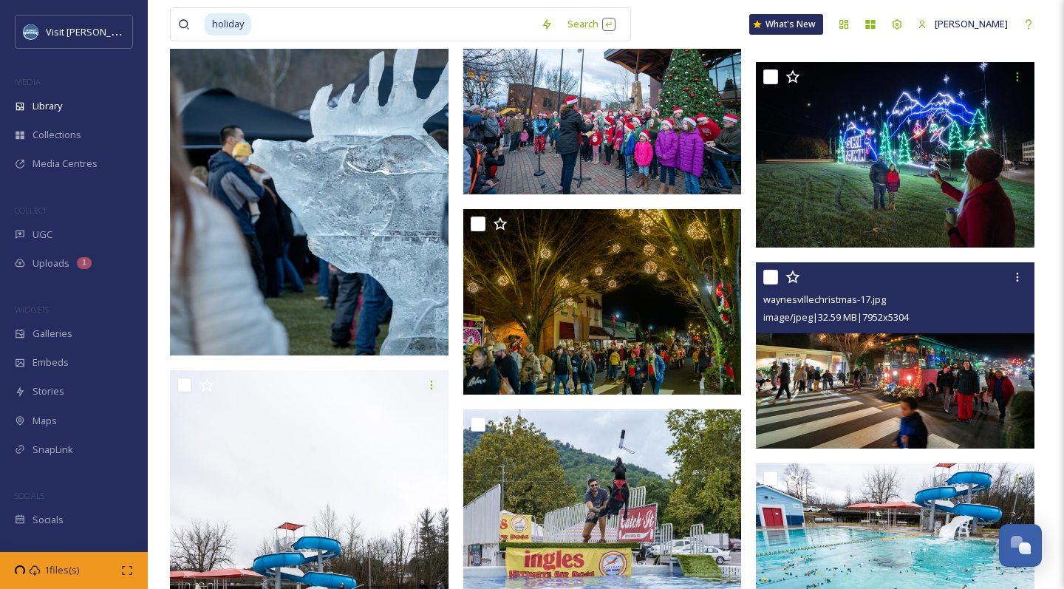
scroll to position [27178, 0]
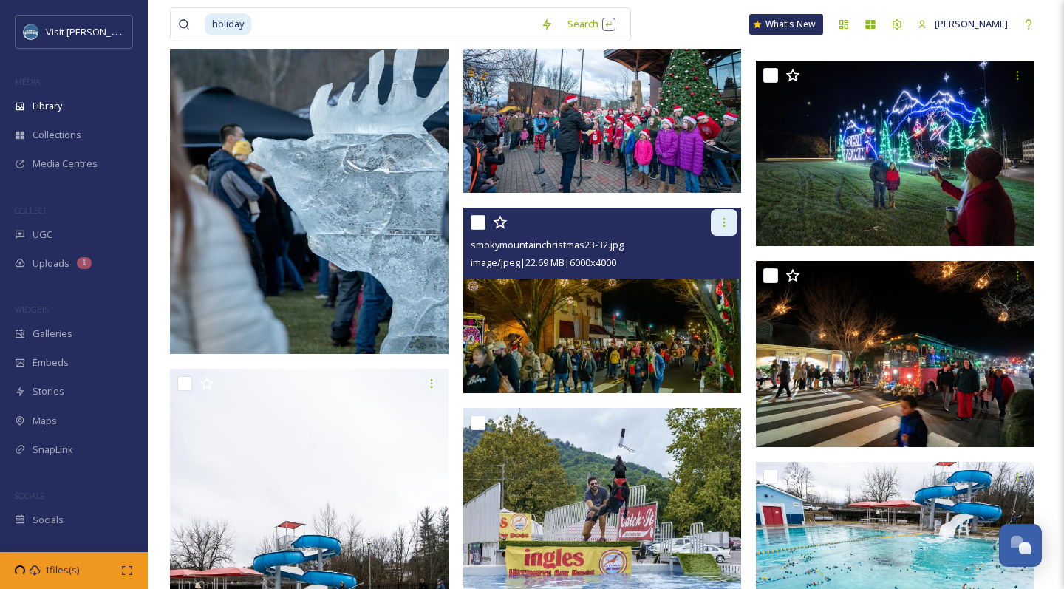
click at [728, 225] on icon at bounding box center [724, 222] width 12 height 12
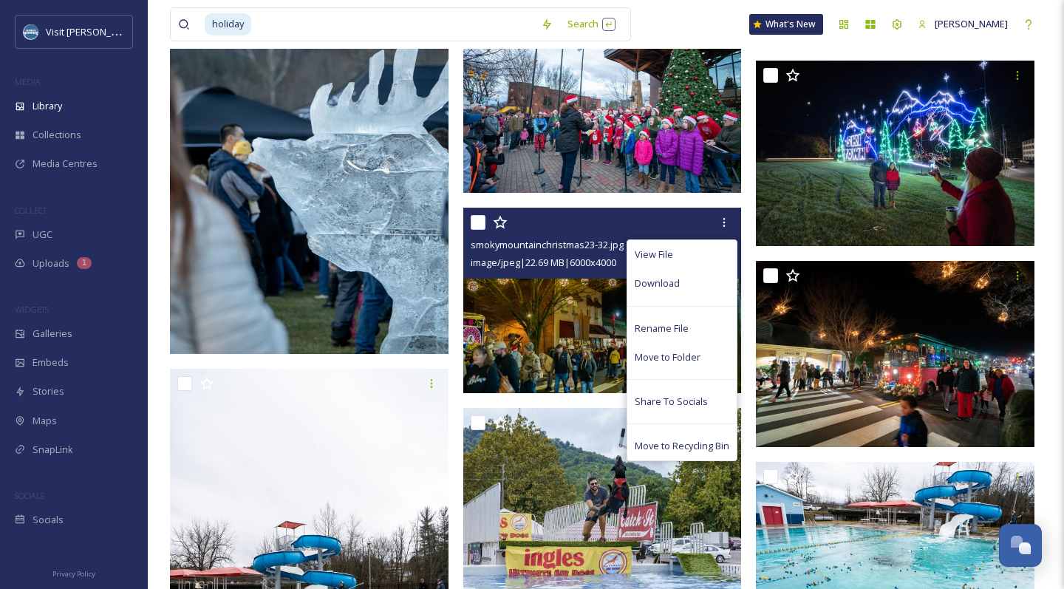
click at [712, 276] on div "Download" at bounding box center [681, 283] width 109 height 29
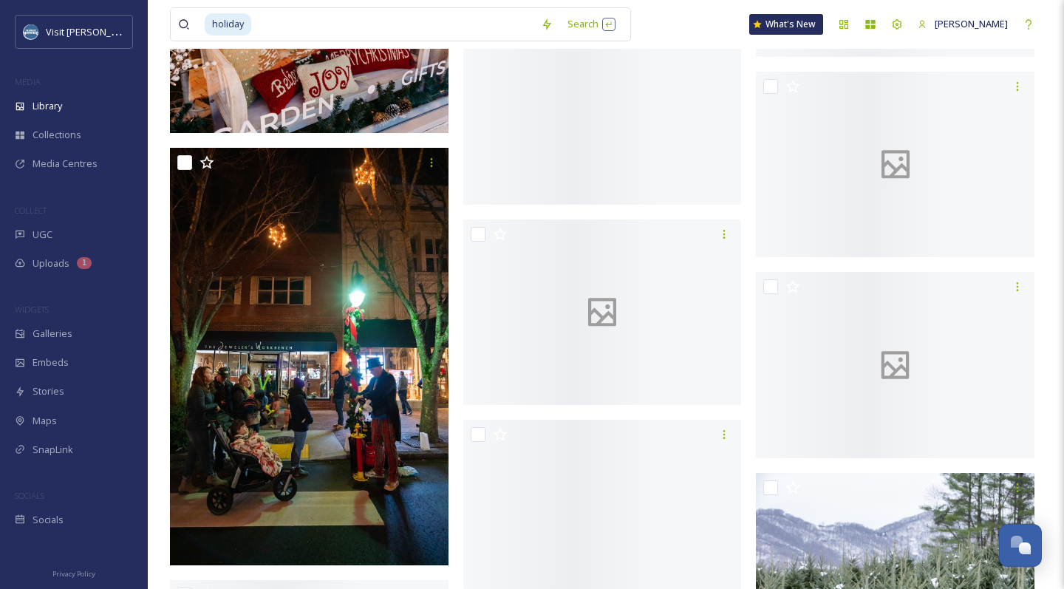
scroll to position [32420, 0]
